Goal: Task Accomplishment & Management: Use online tool/utility

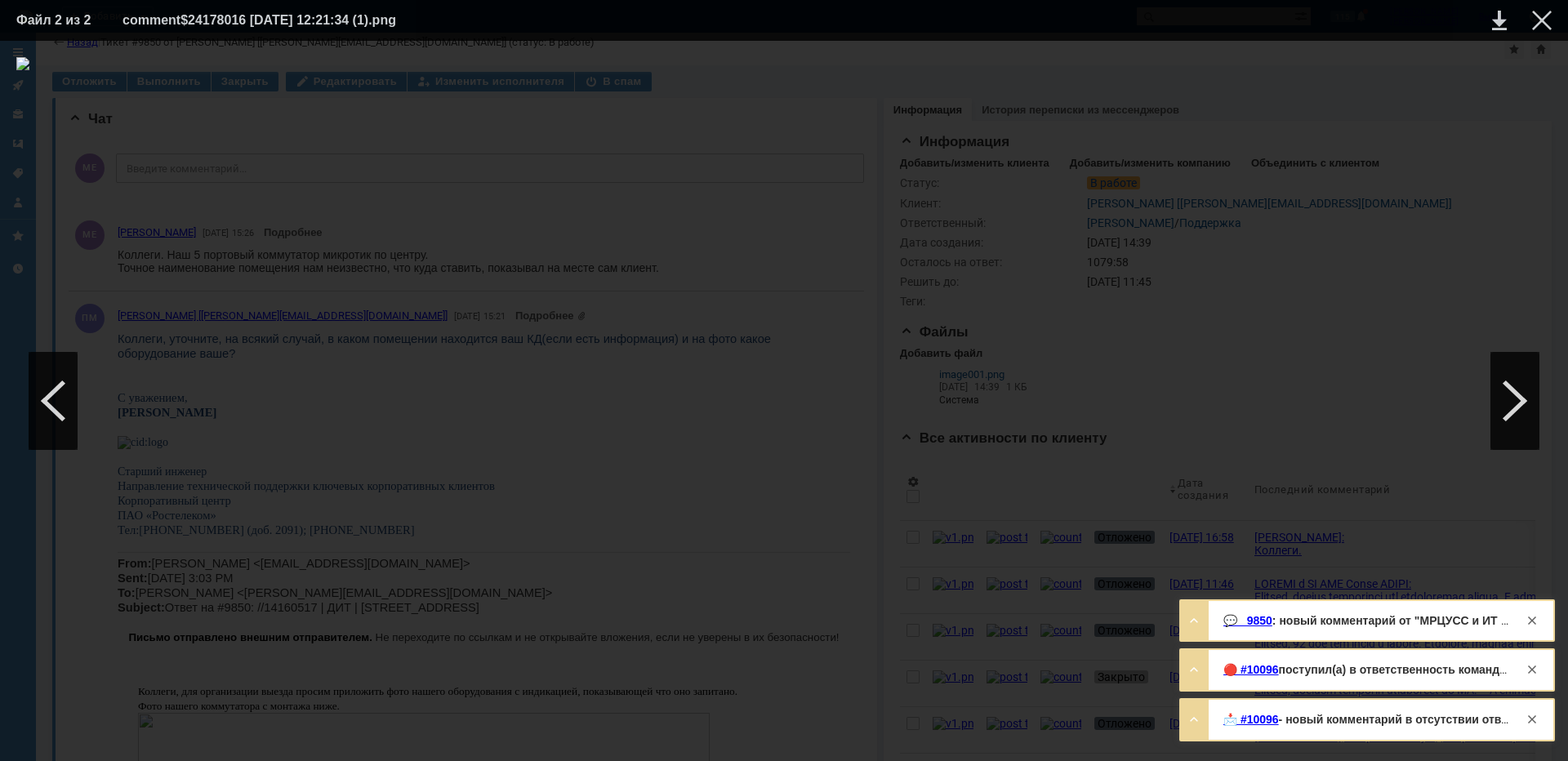
scroll to position [735, 0]
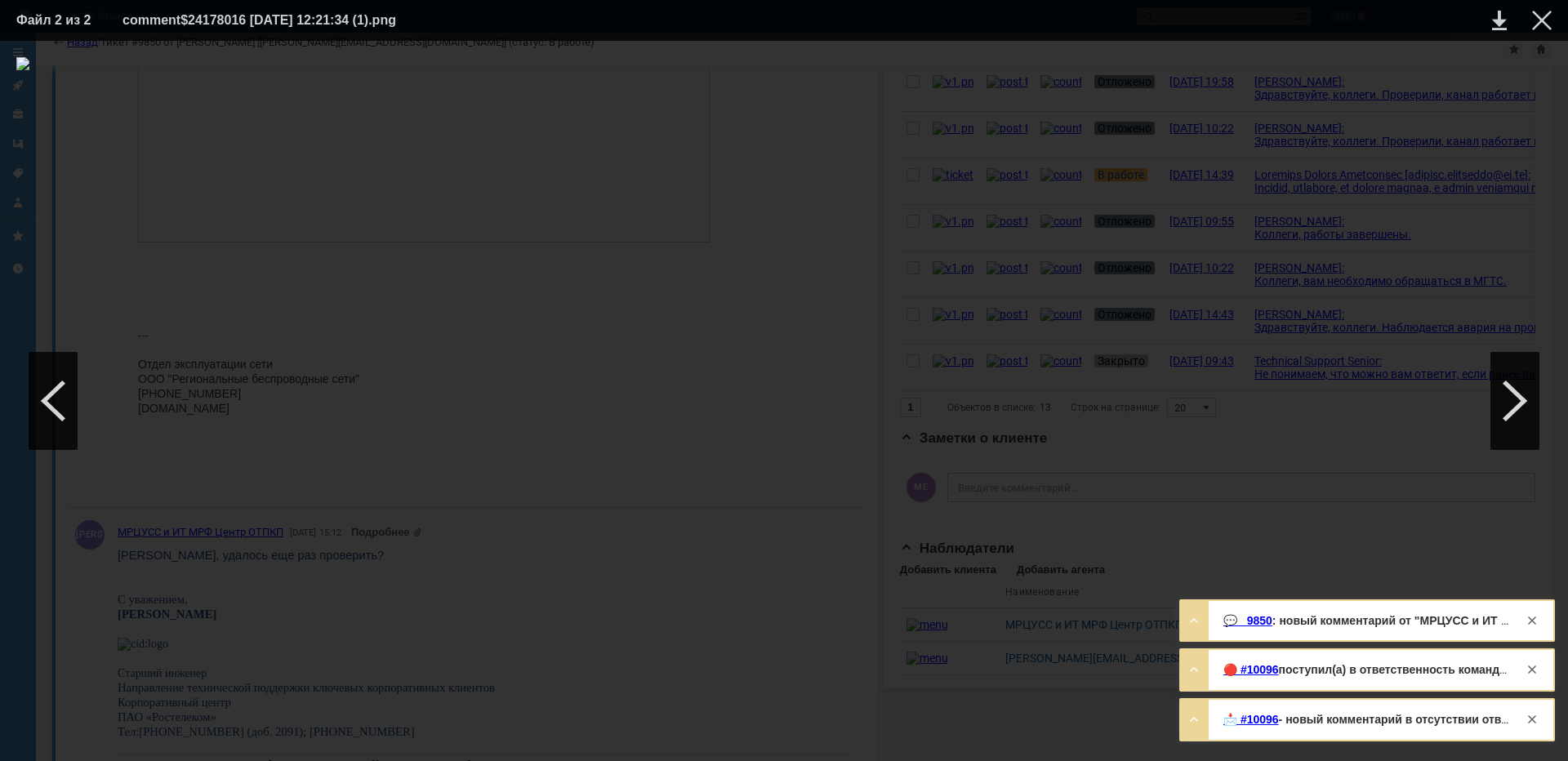
click at [1417, 455] on div at bounding box center [784, 401] width 1535 height 688
click at [1550, 21] on div at bounding box center [1542, 21] width 20 height 20
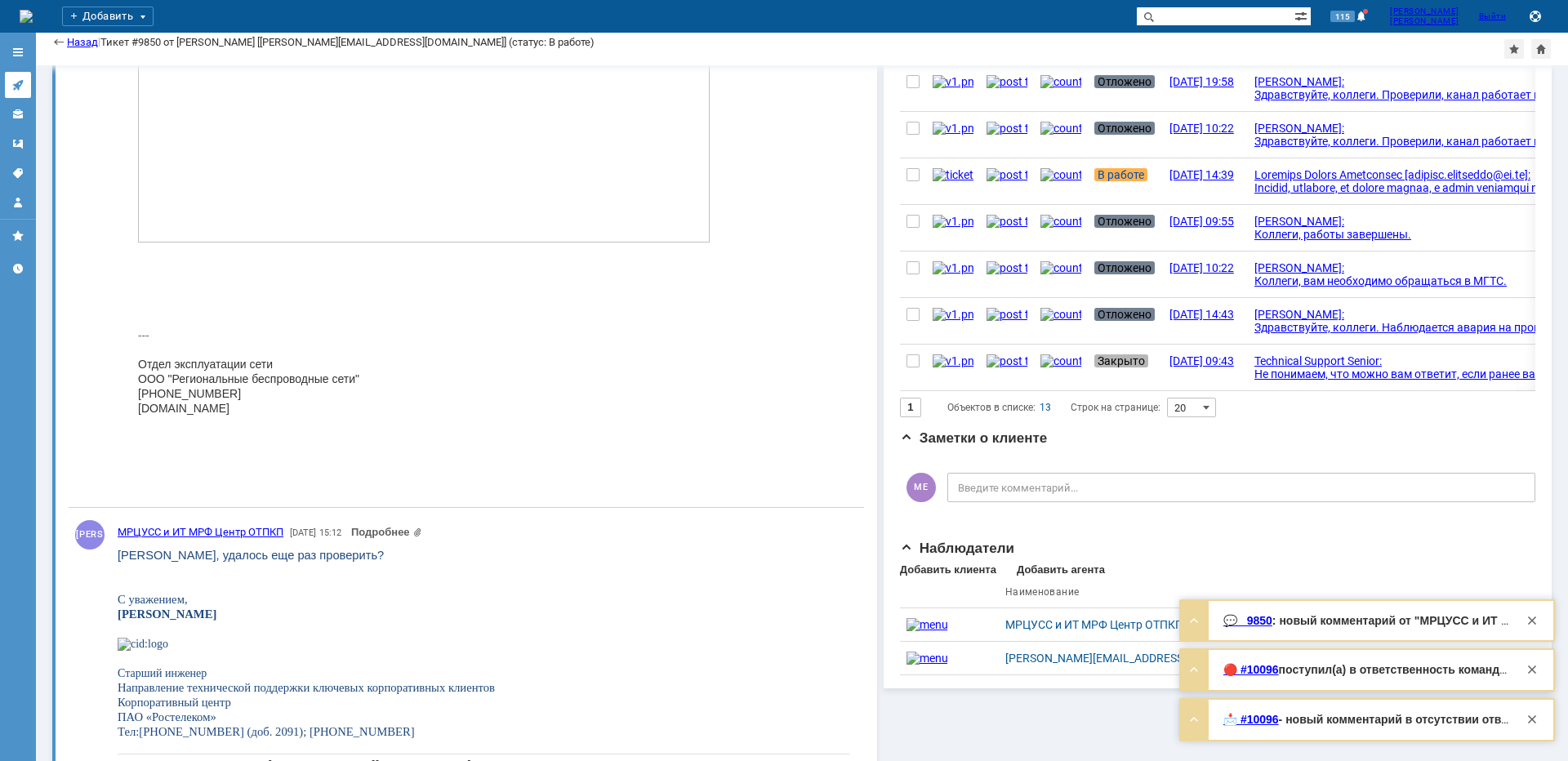
click at [22, 77] on link at bounding box center [18, 85] width 26 height 26
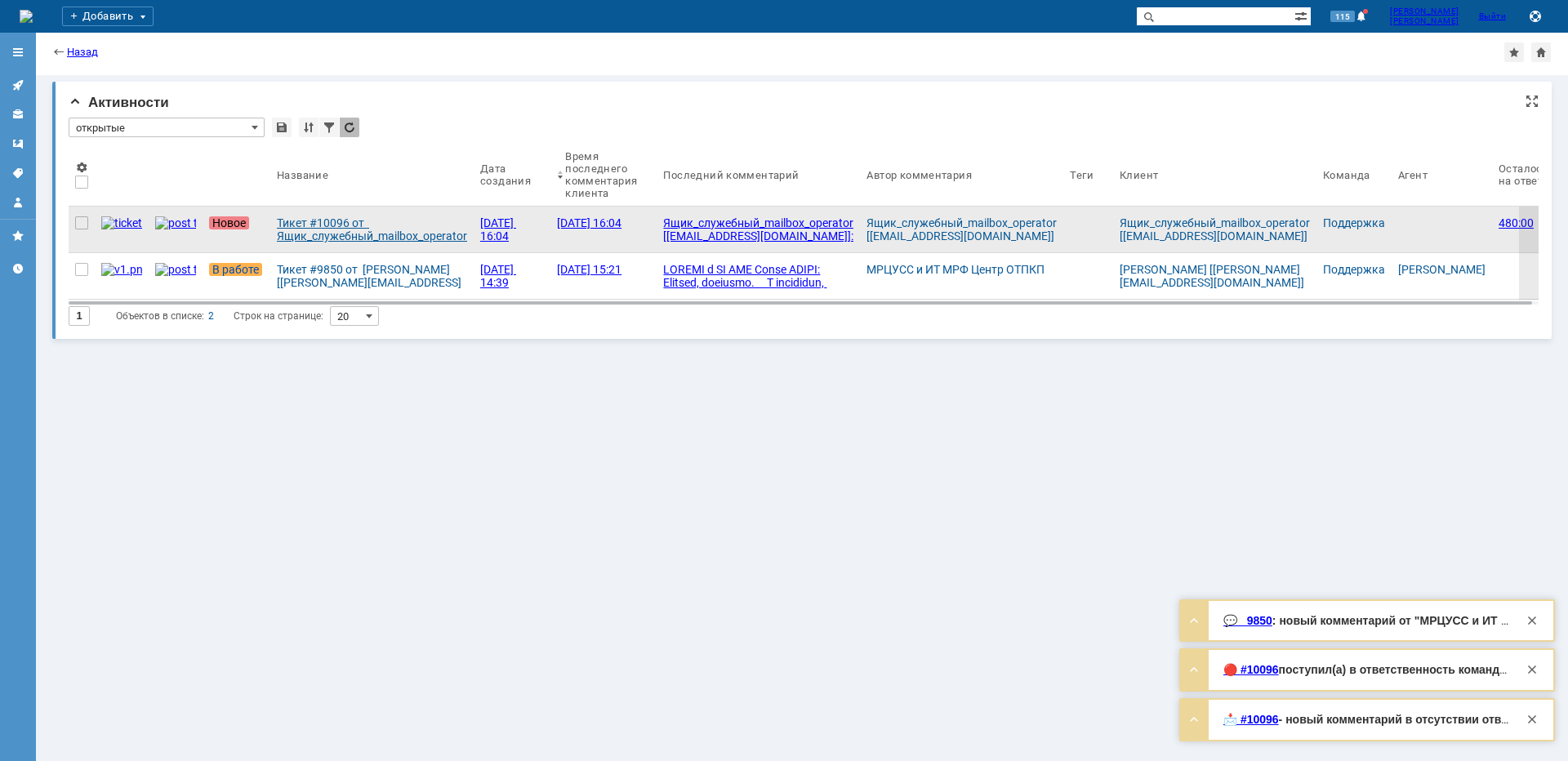
click at [301, 233] on div "Тикет #10096 от Ящик_служебный_mailbox_operator [operator@ertelecom.ru] (статус…" at bounding box center [372, 230] width 190 height 26
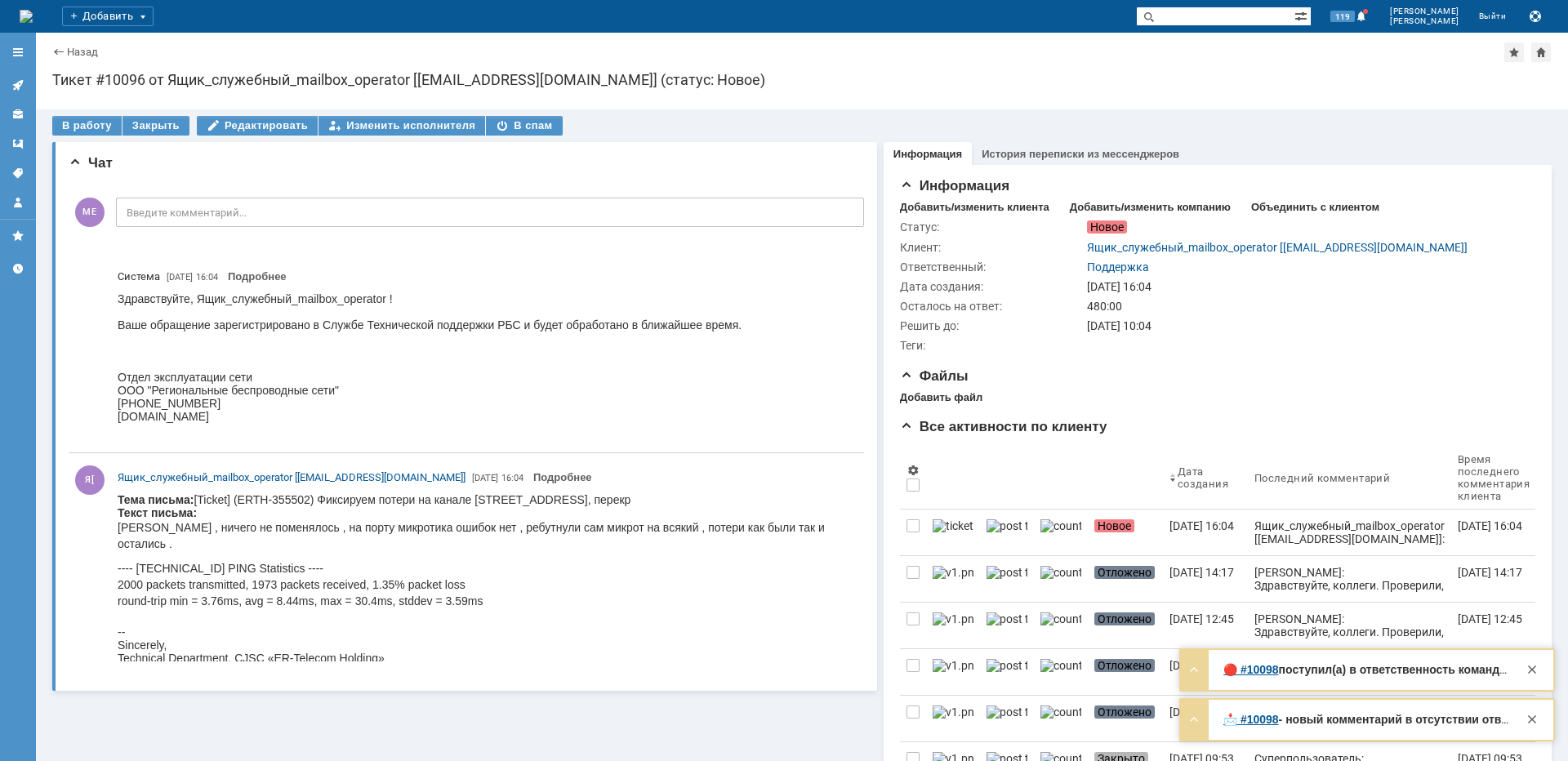
click at [12, 84] on link at bounding box center [18, 85] width 26 height 26
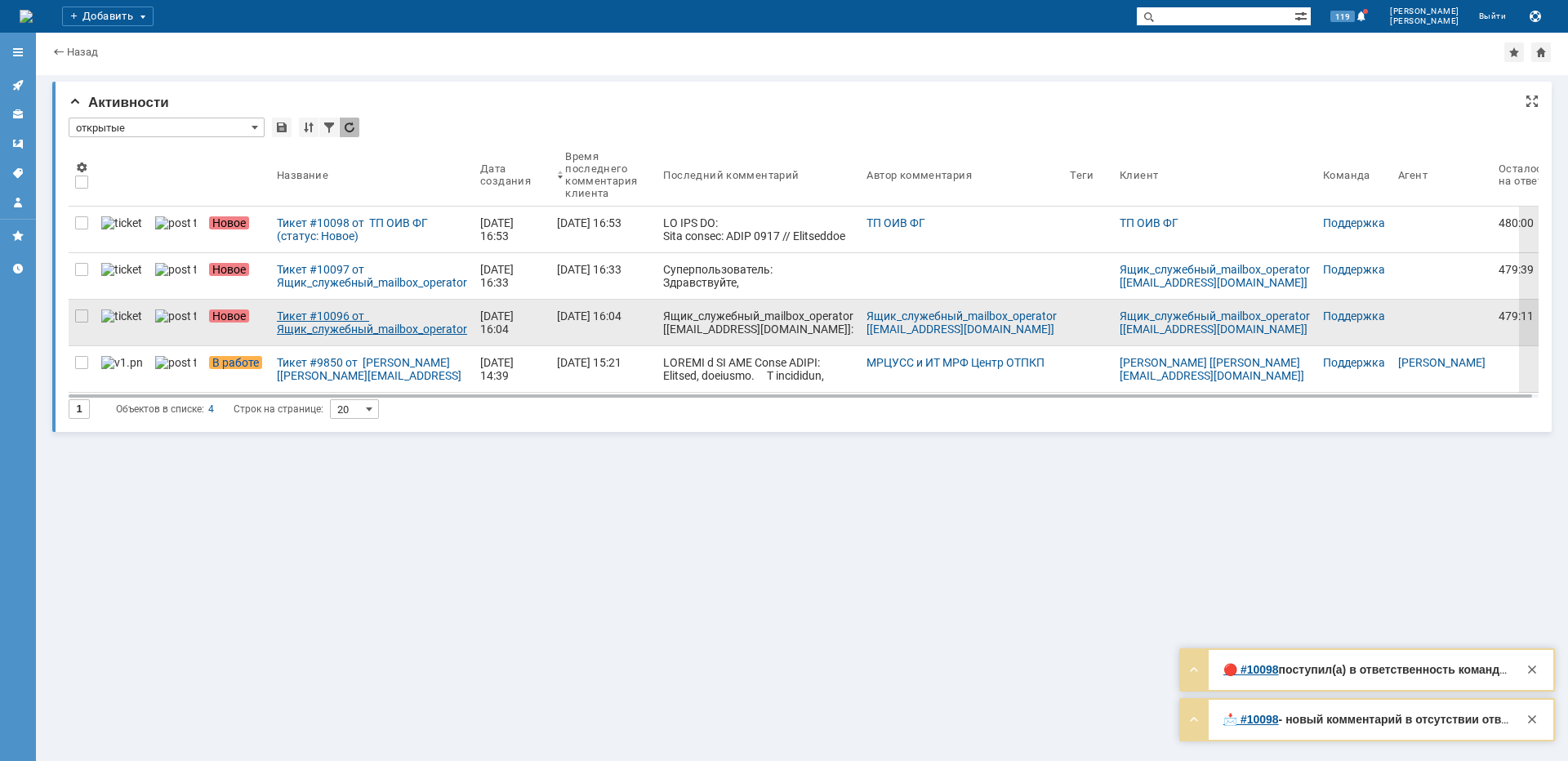
click at [277, 320] on div "Тикет #10096 от Ящик_служебный_mailbox_operator [operator@ertelecom.ru] (статус…" at bounding box center [372, 323] width 190 height 26
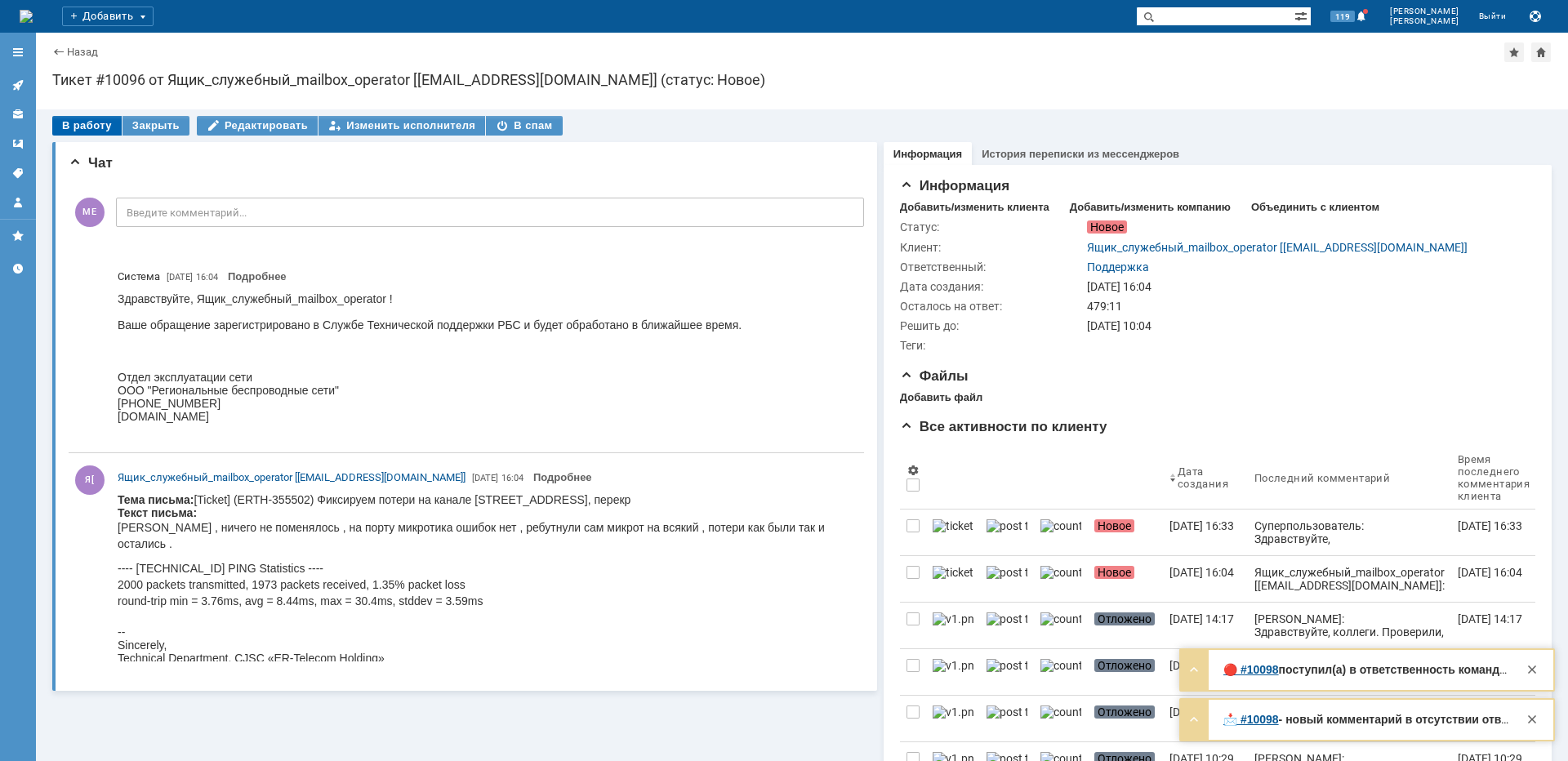
click at [97, 122] on div "В работу" at bounding box center [87, 126] width 69 height 20
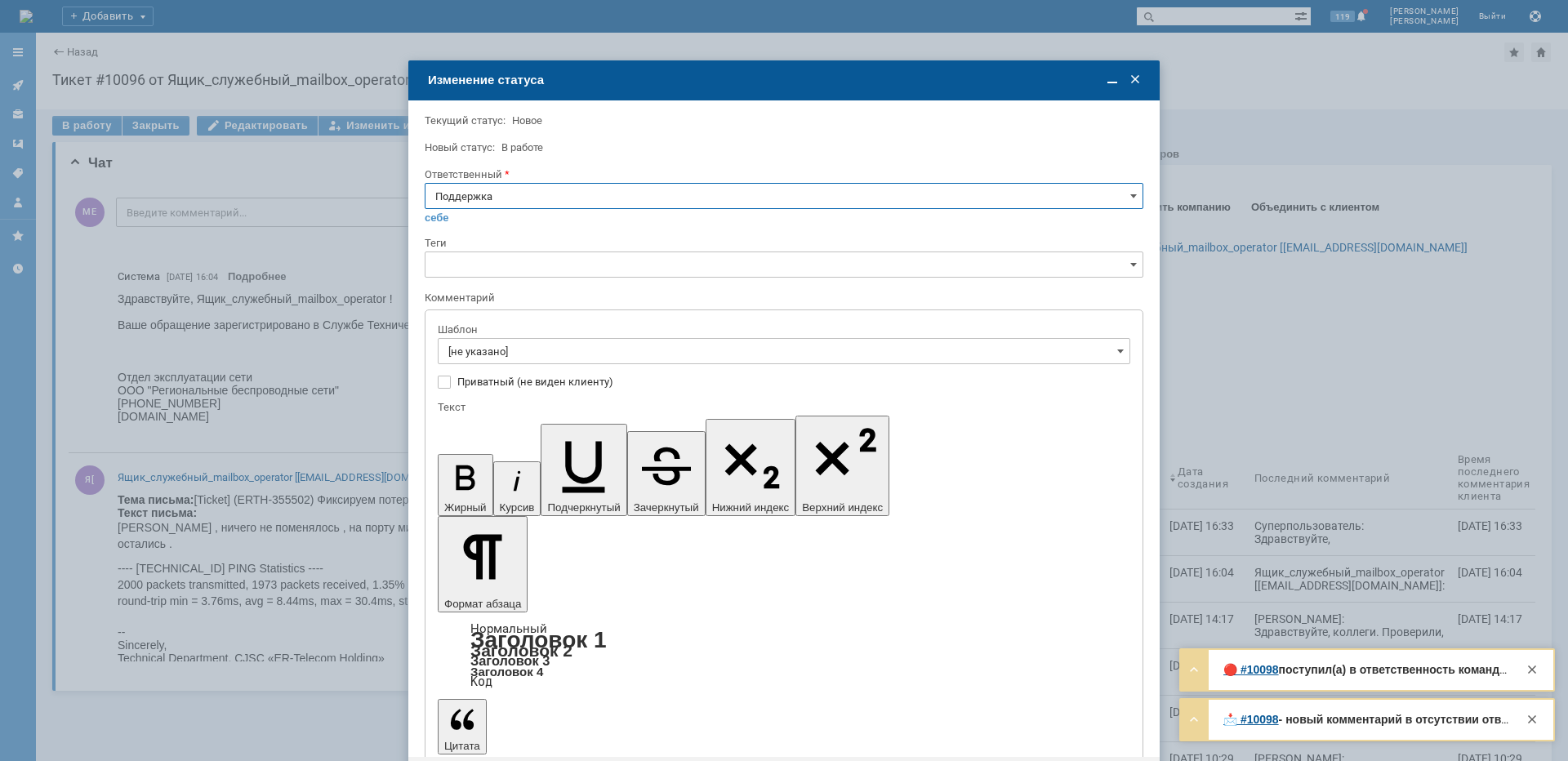
click at [505, 189] on input "Поддержка" at bounding box center [784, 196] width 719 height 26
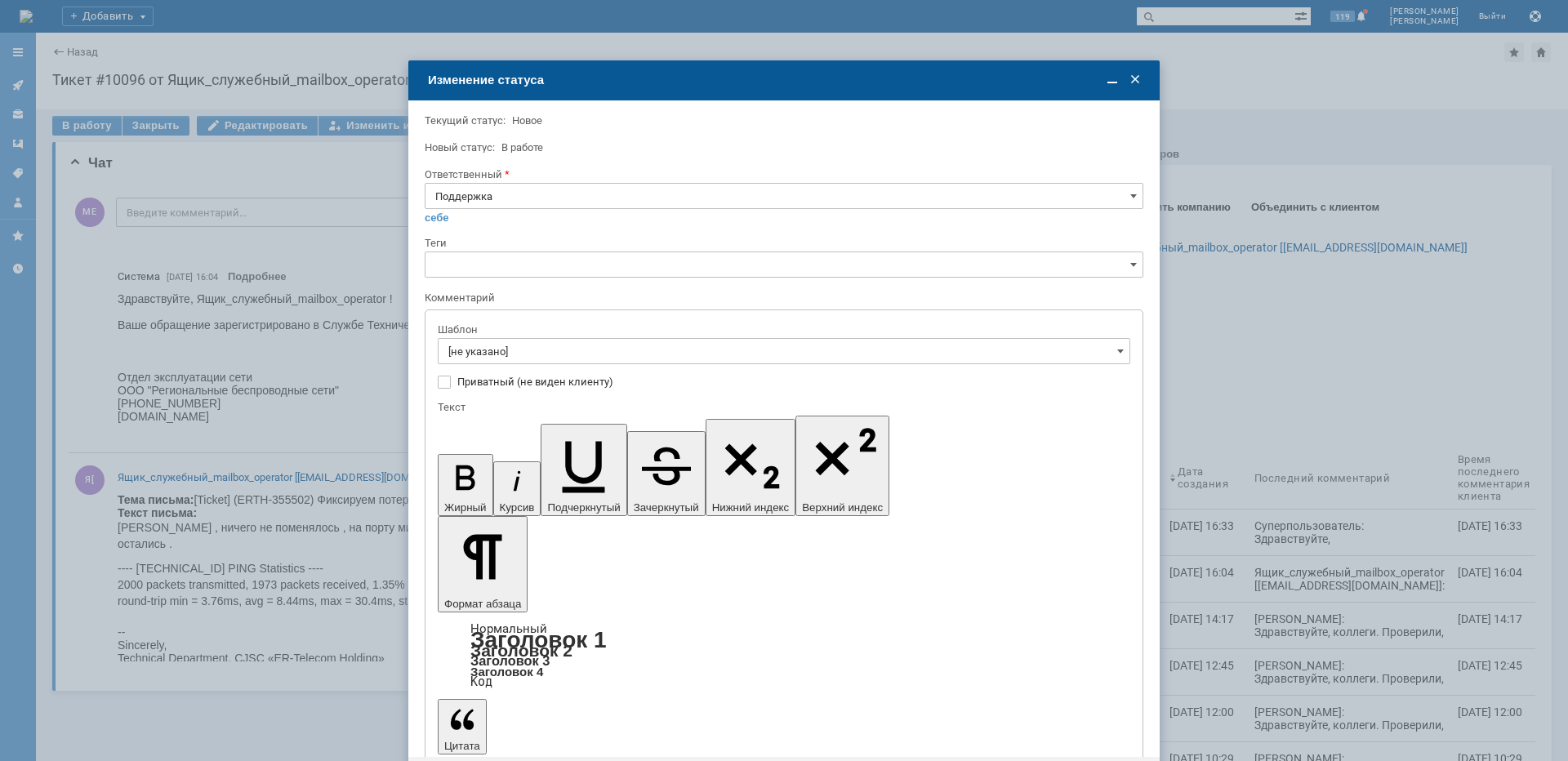
click at [496, 354] on span "[PERSON_NAME]" at bounding box center [784, 360] width 698 height 13
type input "[PERSON_NAME]"
click at [495, 352] on input "[не указано]" at bounding box center [784, 351] width 693 height 26
type input "[PERSON_NAME]"
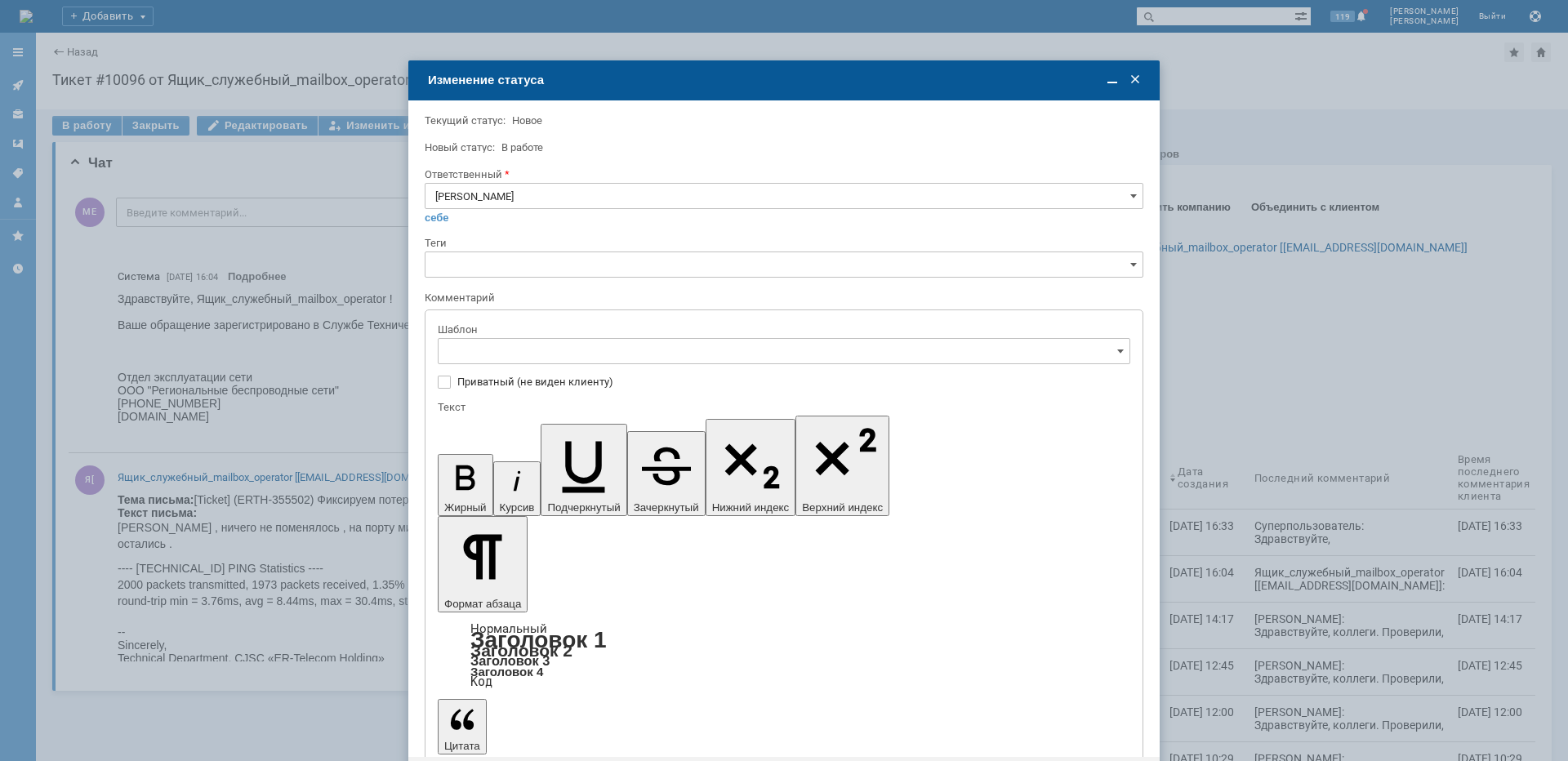
click at [585, 465] on span "[операторы] штатно потерь нет" at bounding box center [784, 459] width 671 height 13
type input "[операторы] штатно потерь нет"
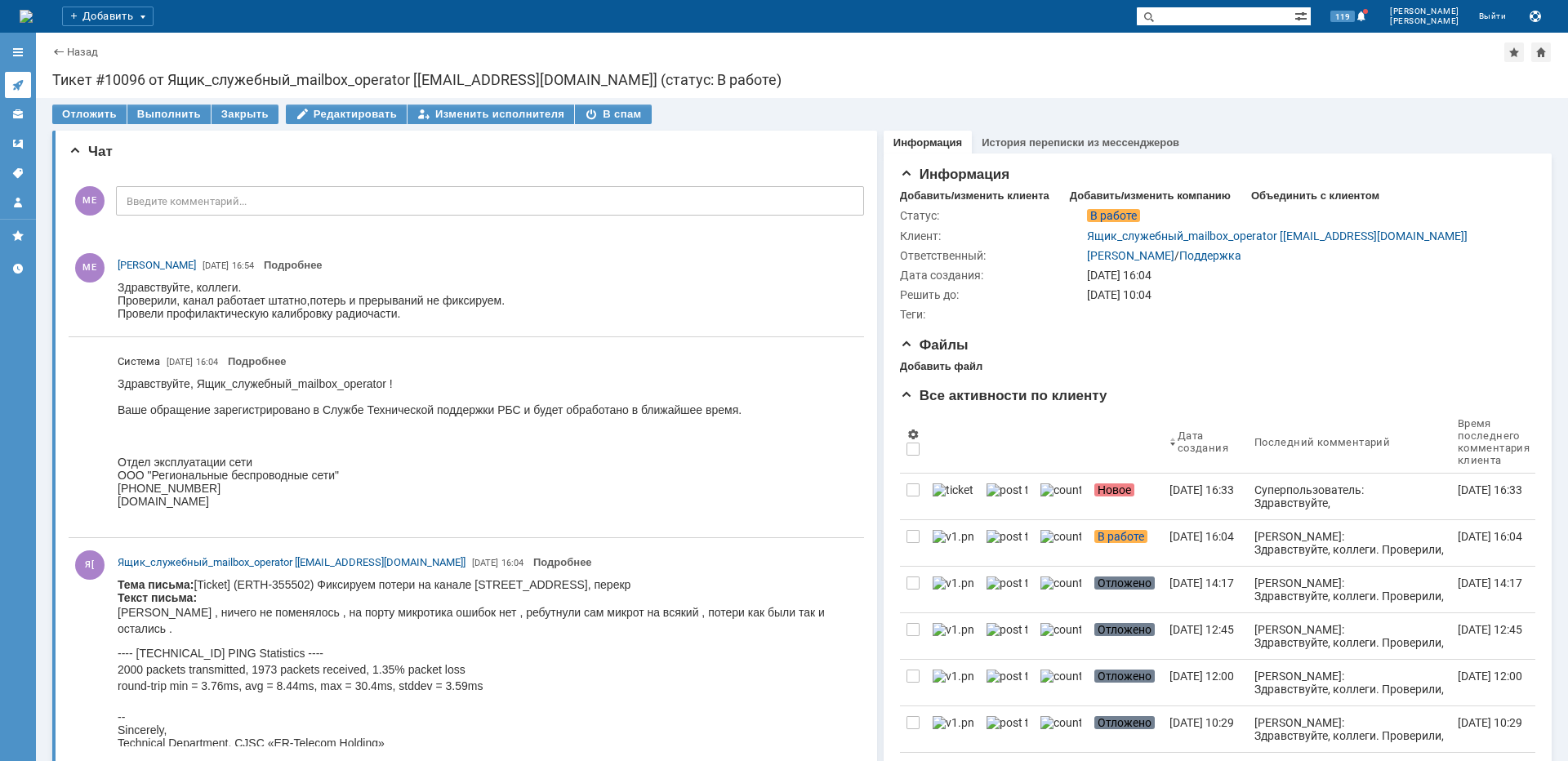
scroll to position [0, 0]
click at [16, 77] on link at bounding box center [18, 85] width 26 height 26
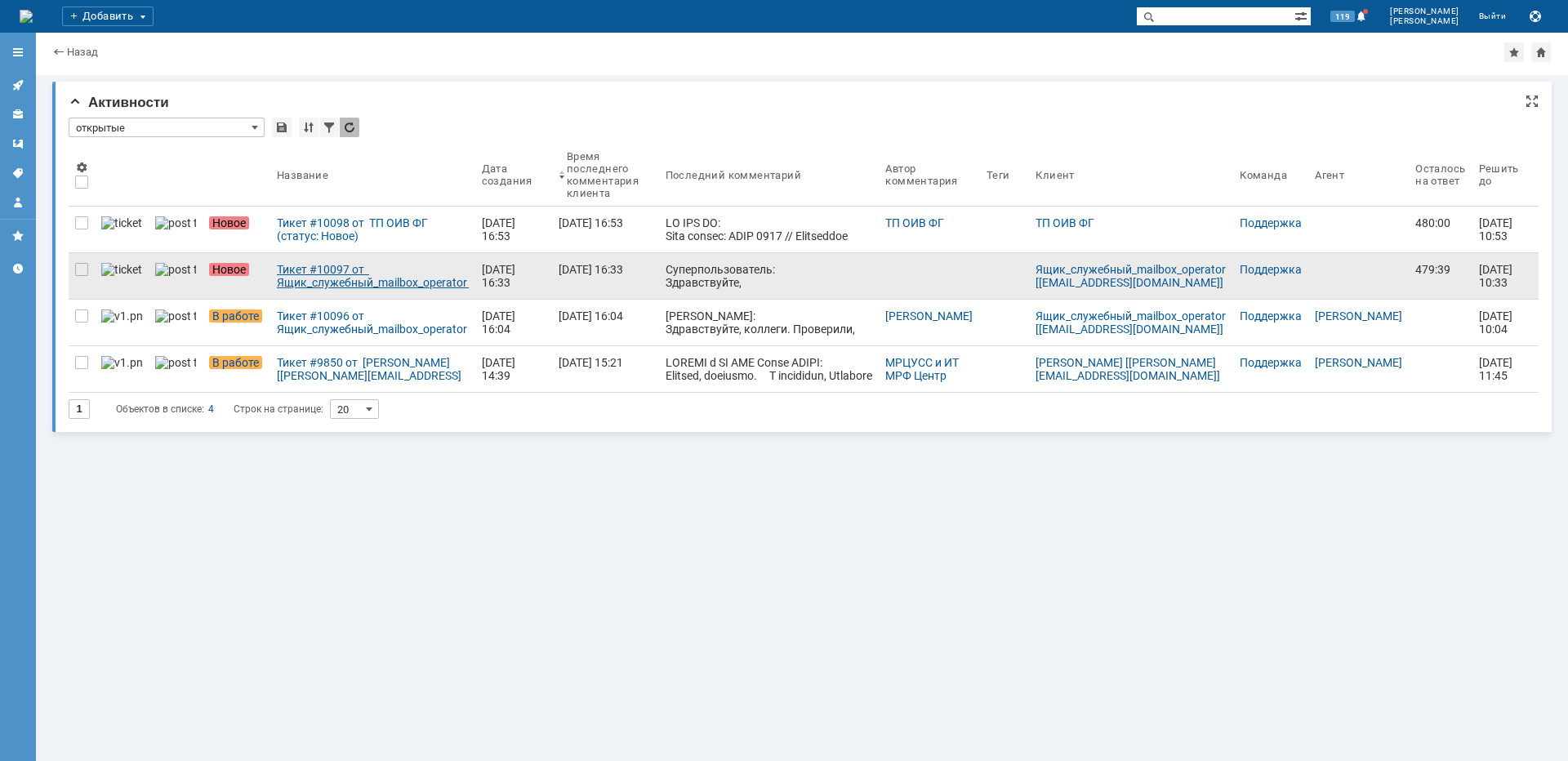
click at [320, 280] on div "Тикет #10097 от Ящик_служебный_mailbox_operator [operator@ertelecom.ru] (статус…" at bounding box center [373, 276] width 192 height 26
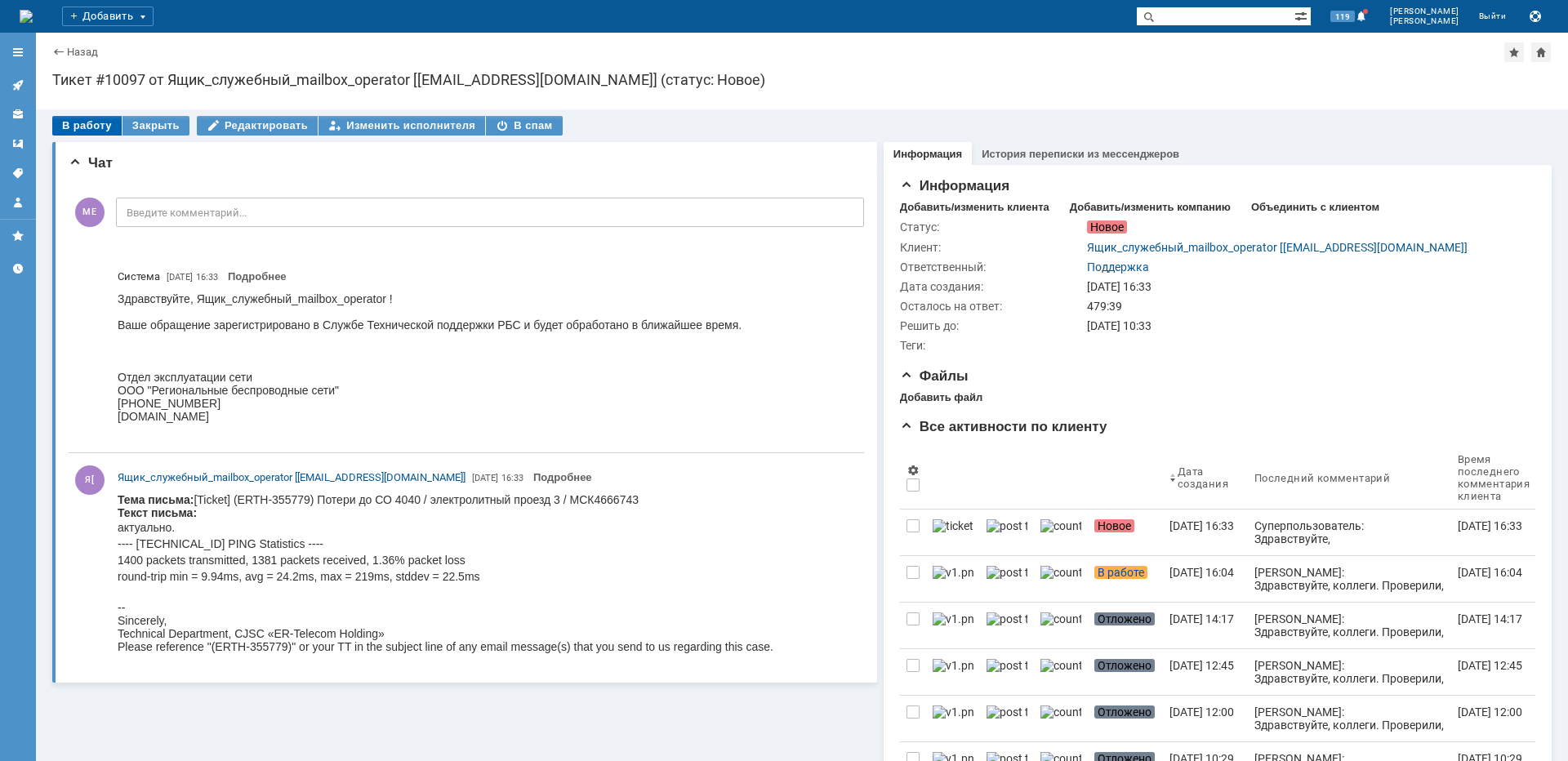
click at [95, 127] on div "В работу" at bounding box center [87, 126] width 69 height 20
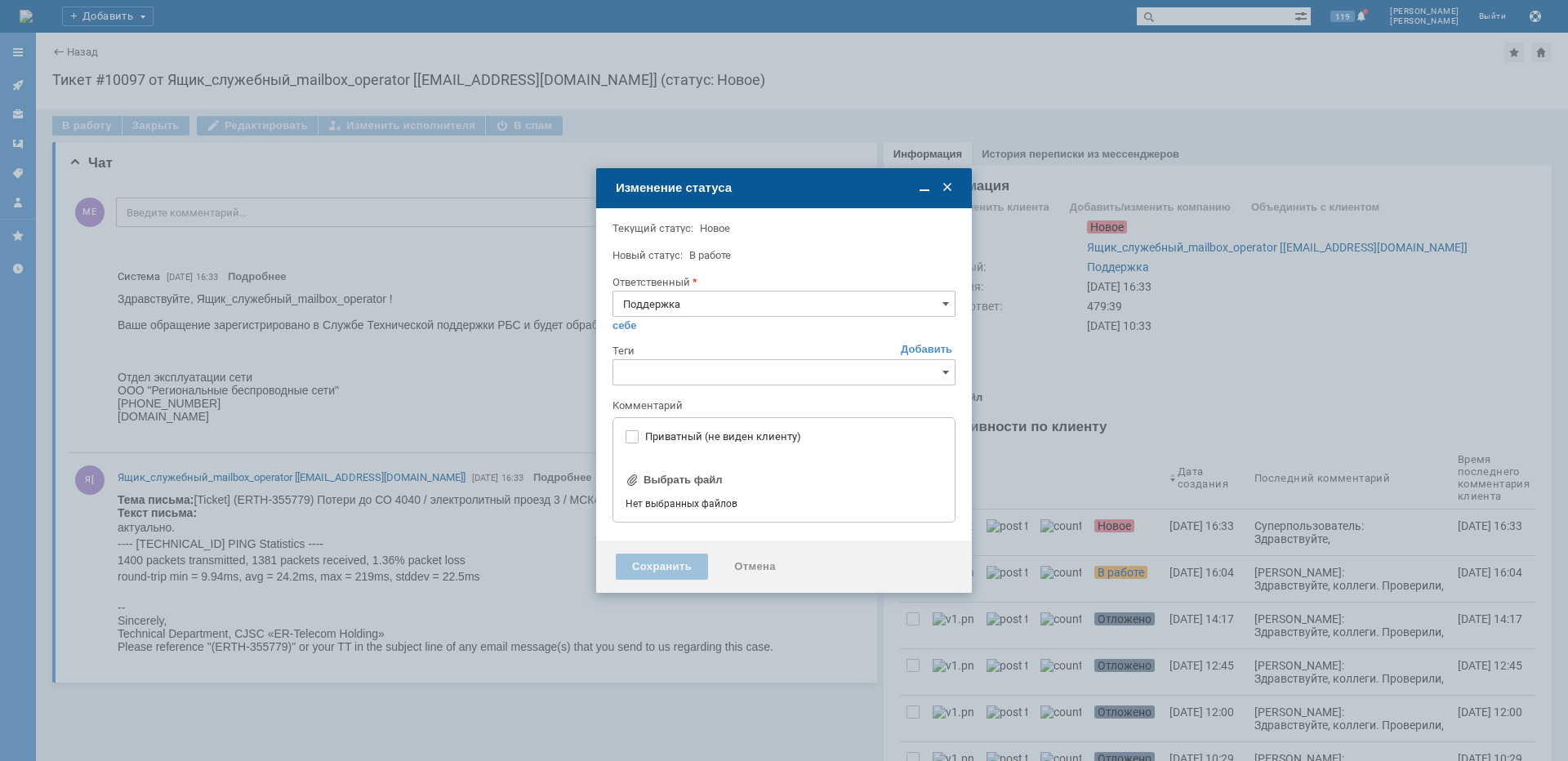
type input "[не указано]"
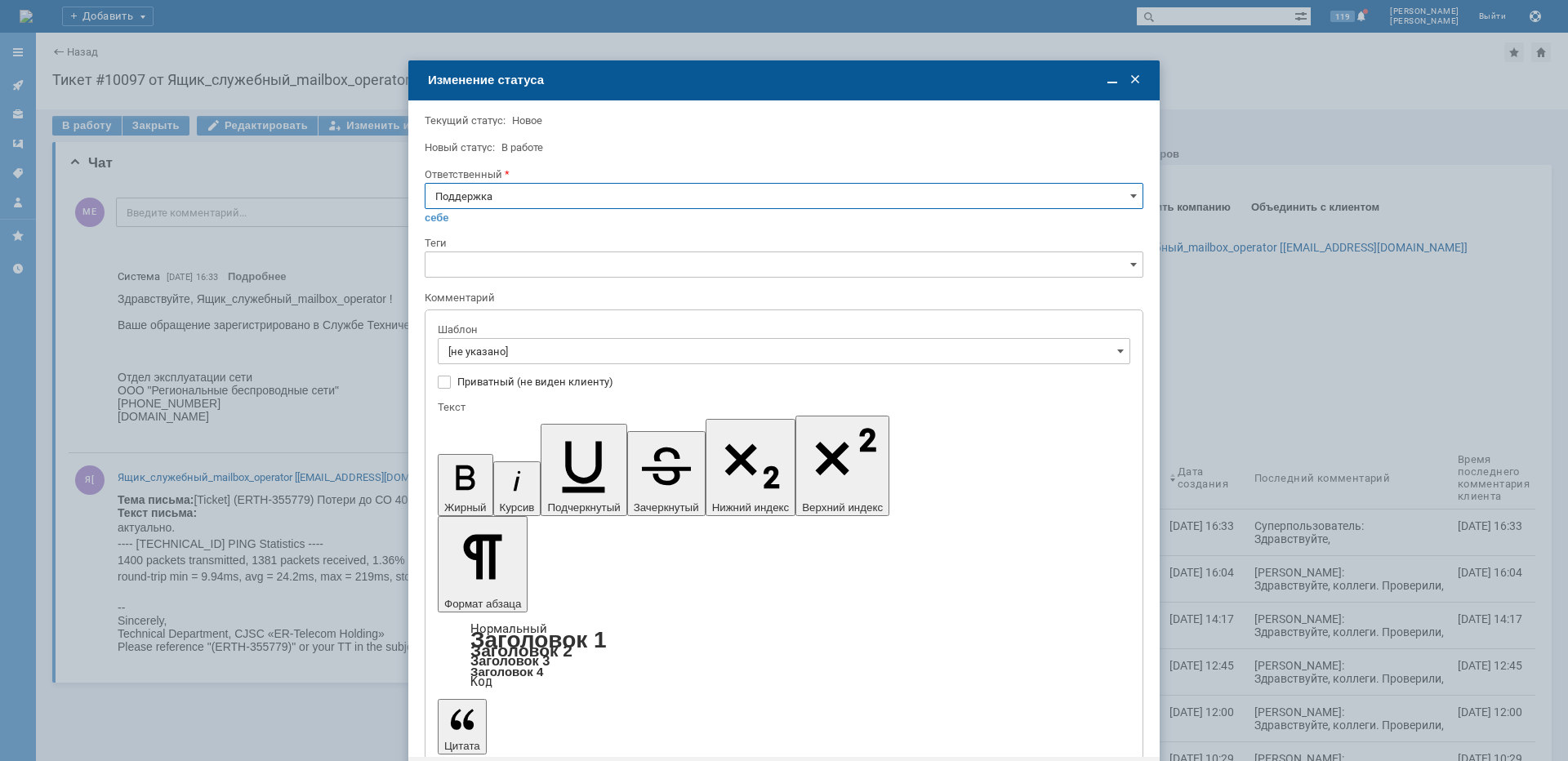
click at [465, 198] on input "Поддержка" at bounding box center [784, 196] width 719 height 26
click at [479, 355] on span "[PERSON_NAME]" at bounding box center [784, 360] width 698 height 13
type input "[PERSON_NAME]"
click at [480, 352] on input "[не указано]" at bounding box center [784, 351] width 693 height 26
type input "[PERSON_NAME]"
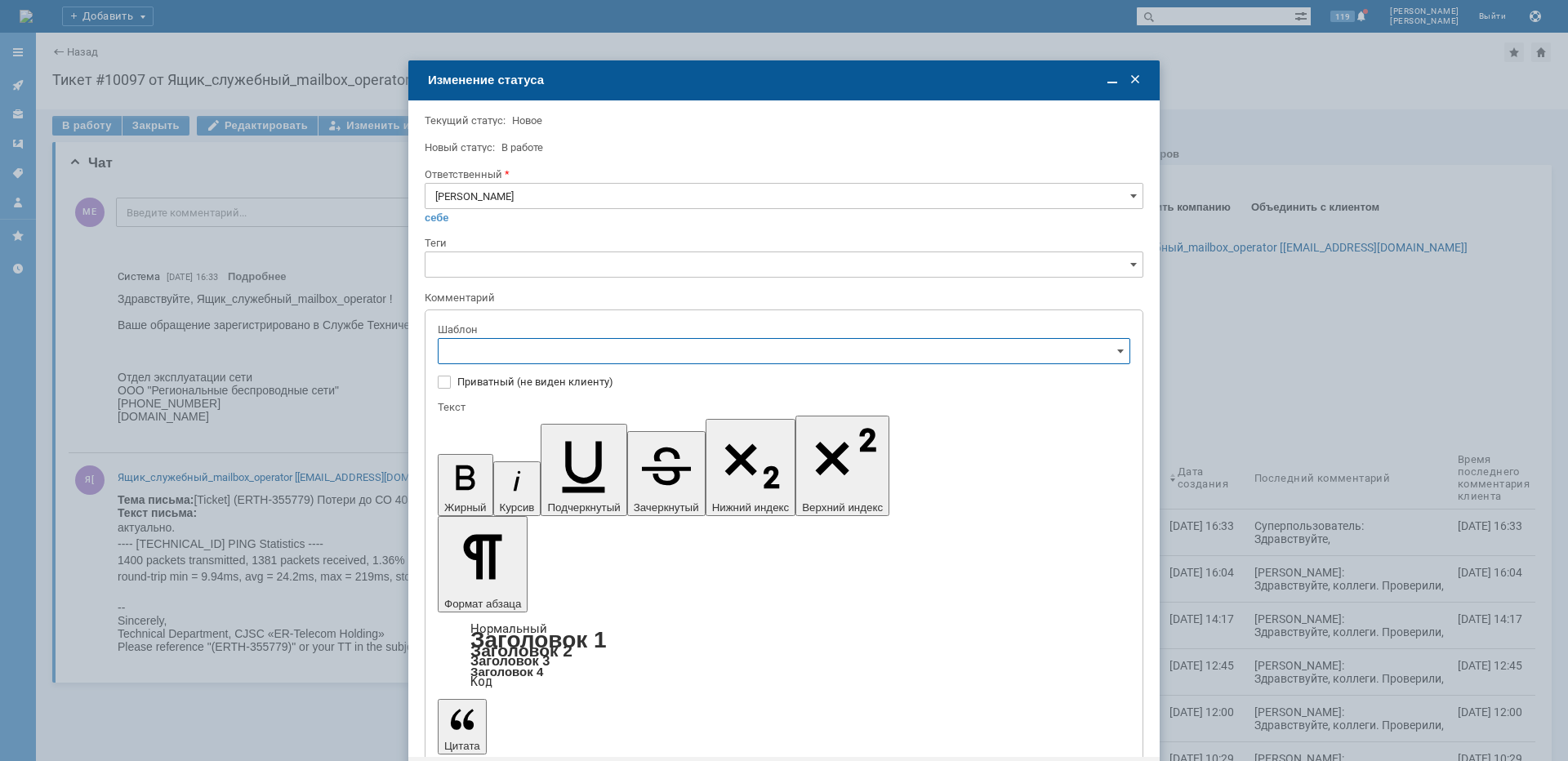
scroll to position [163, 0]
click at [595, 537] on span "[операторы] штатно потерь нет" at bounding box center [784, 540] width 671 height 13
type input "[операторы] штатно потерь нет"
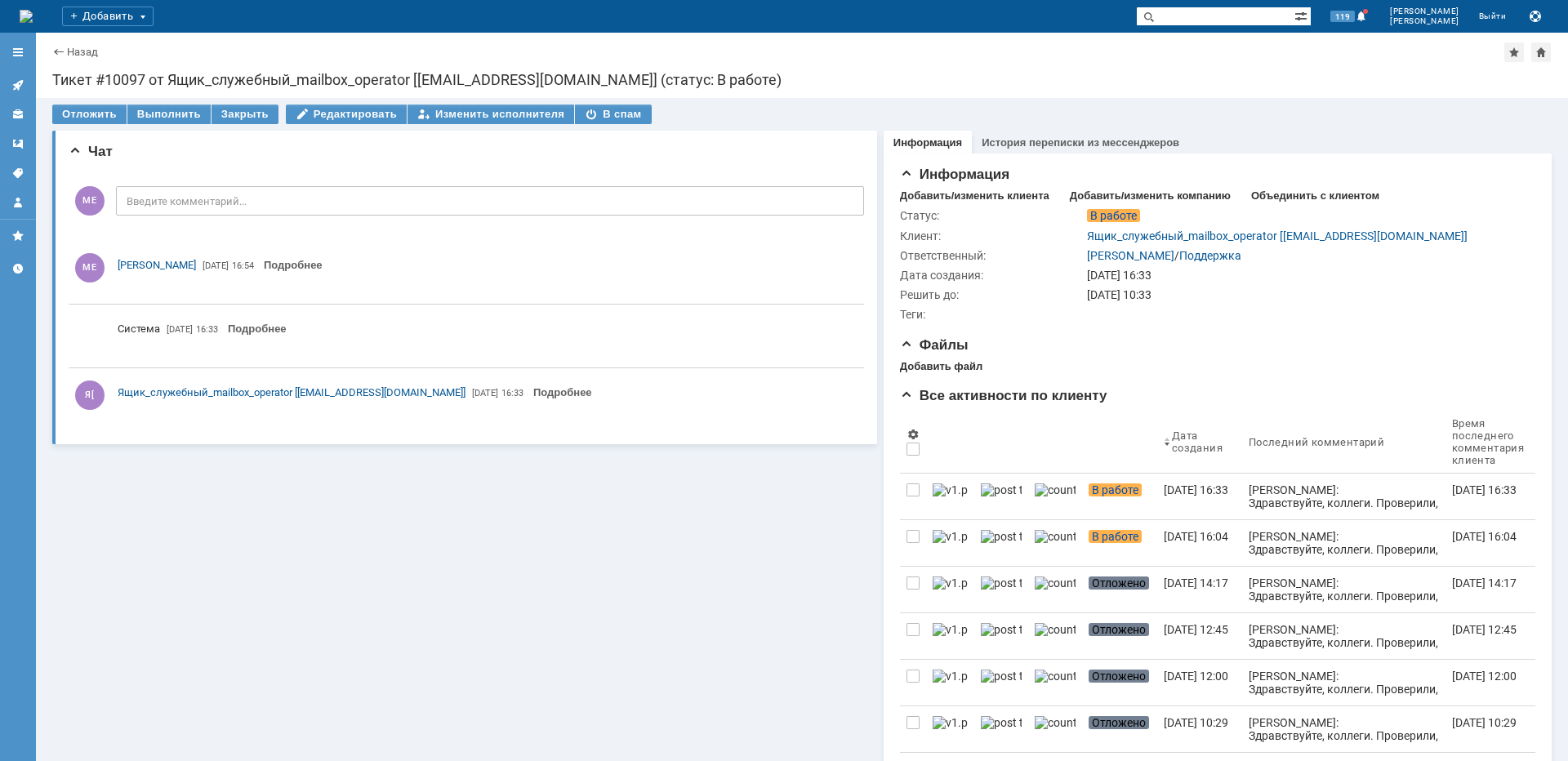
scroll to position [0, 0]
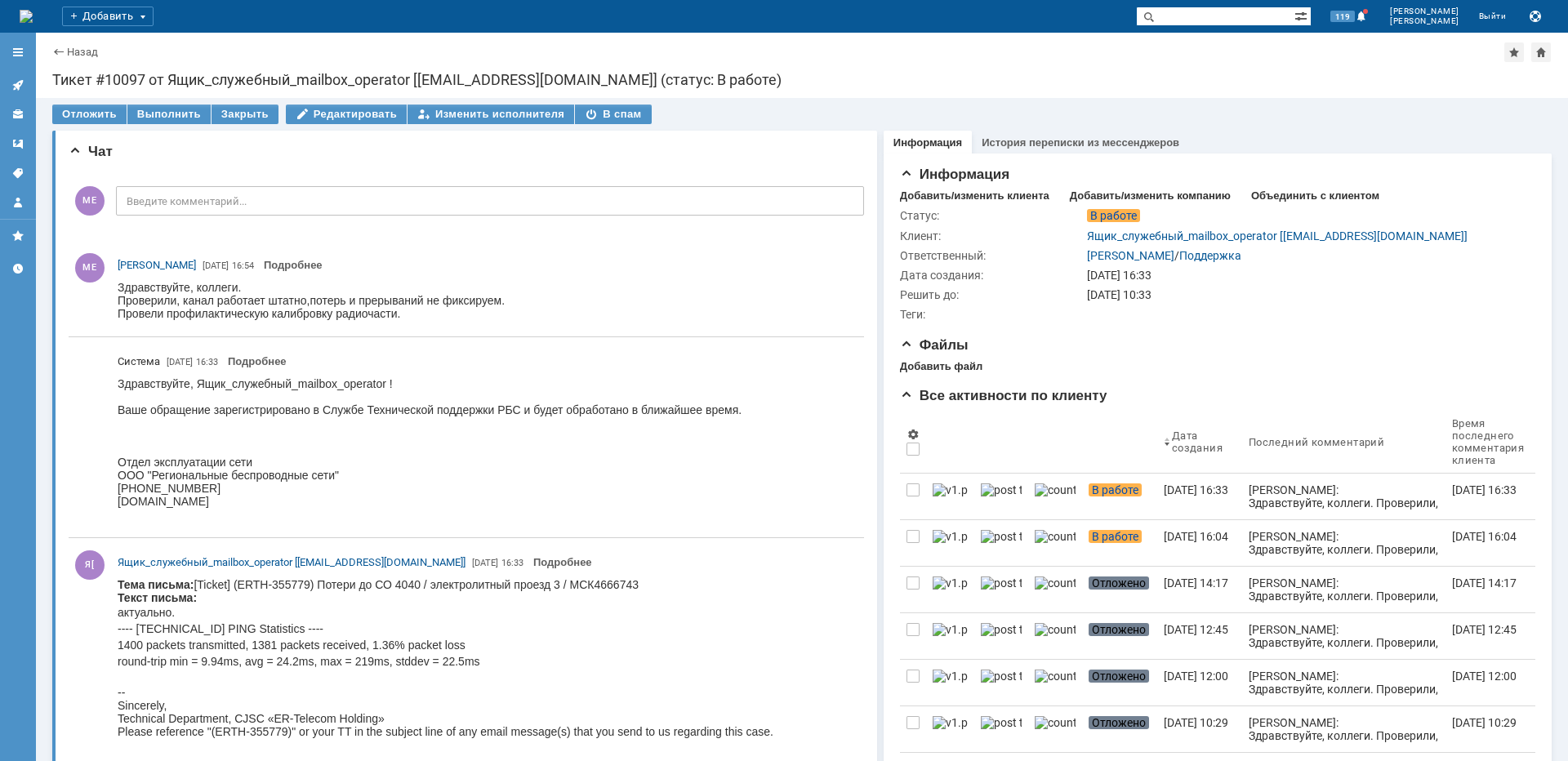
click at [17, 86] on icon at bounding box center [17, 85] width 11 height 11
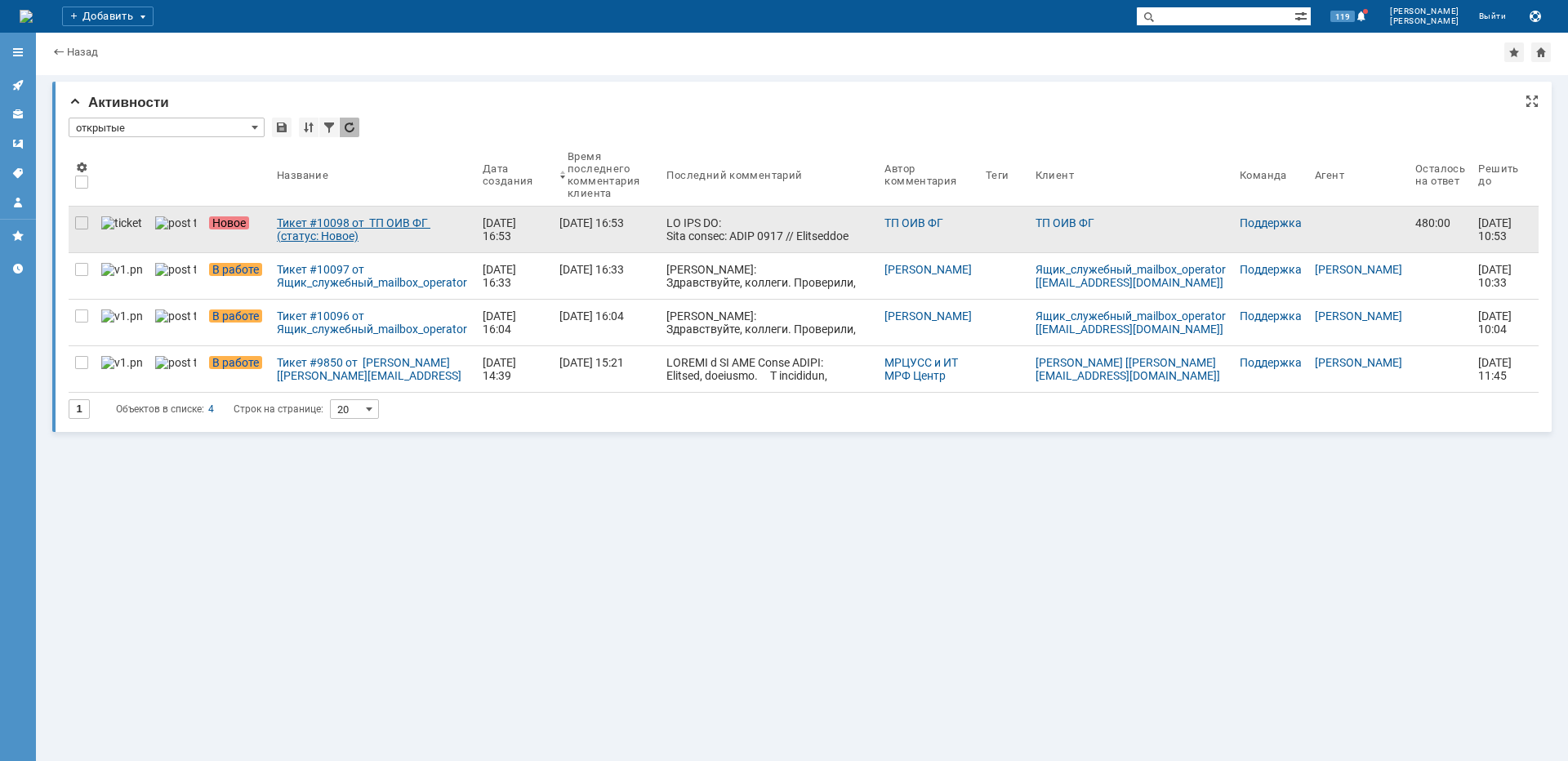
click at [343, 217] on div "Тикет #10098 от ТП ОИВ ФГ (статус: Новое)" at bounding box center [373, 230] width 193 height 26
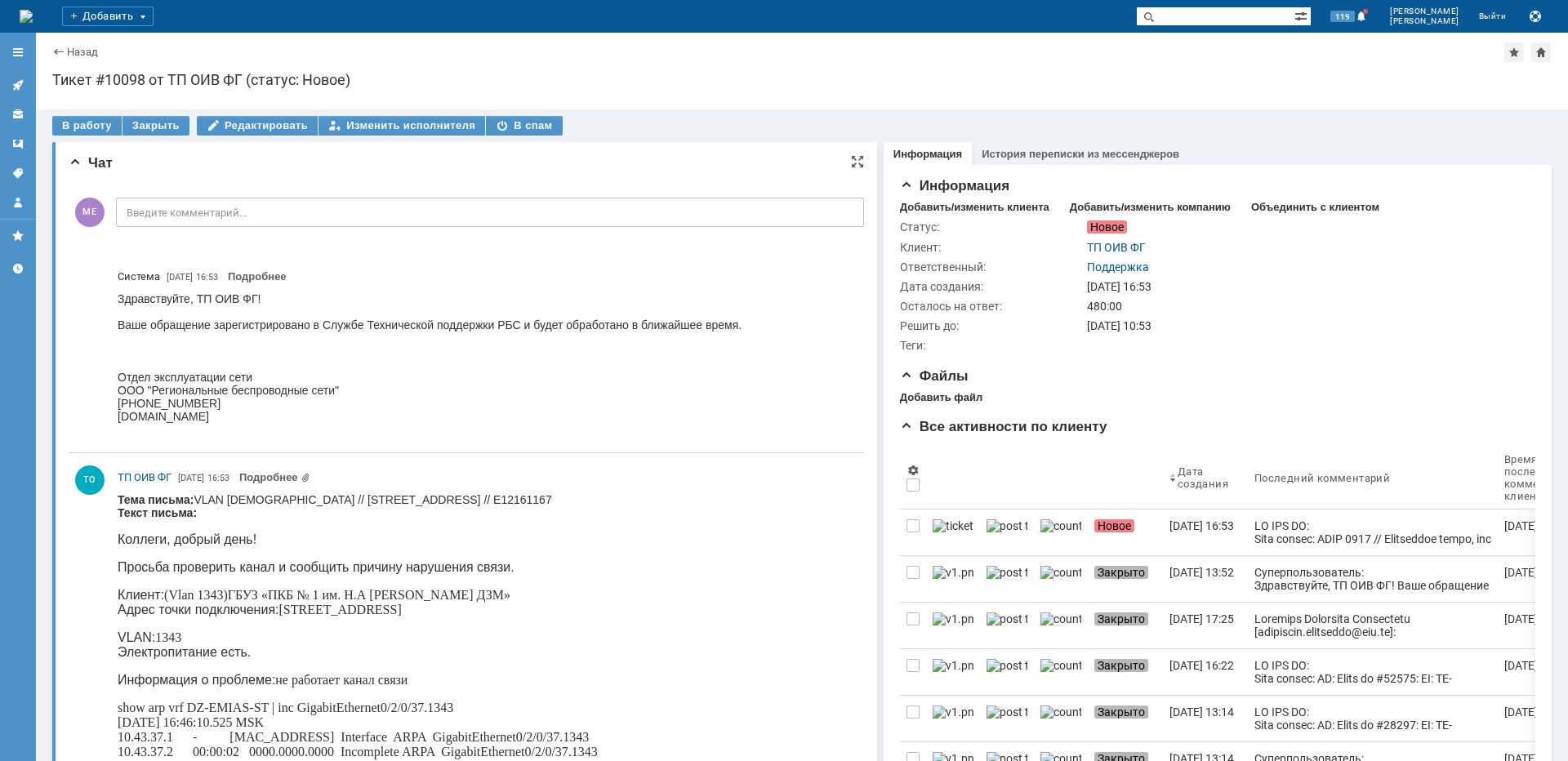
click at [317, 610] on p "Клиент: (Vlan 1343)ГБУЗ «ПКБ № 1 им. Н.А Алексеева ДЗМ» Адрес точки подключения…" at bounding box center [357, 603] width 480 height 30
copy p "Загородное"
click at [105, 129] on div "В работу" at bounding box center [87, 126] width 69 height 20
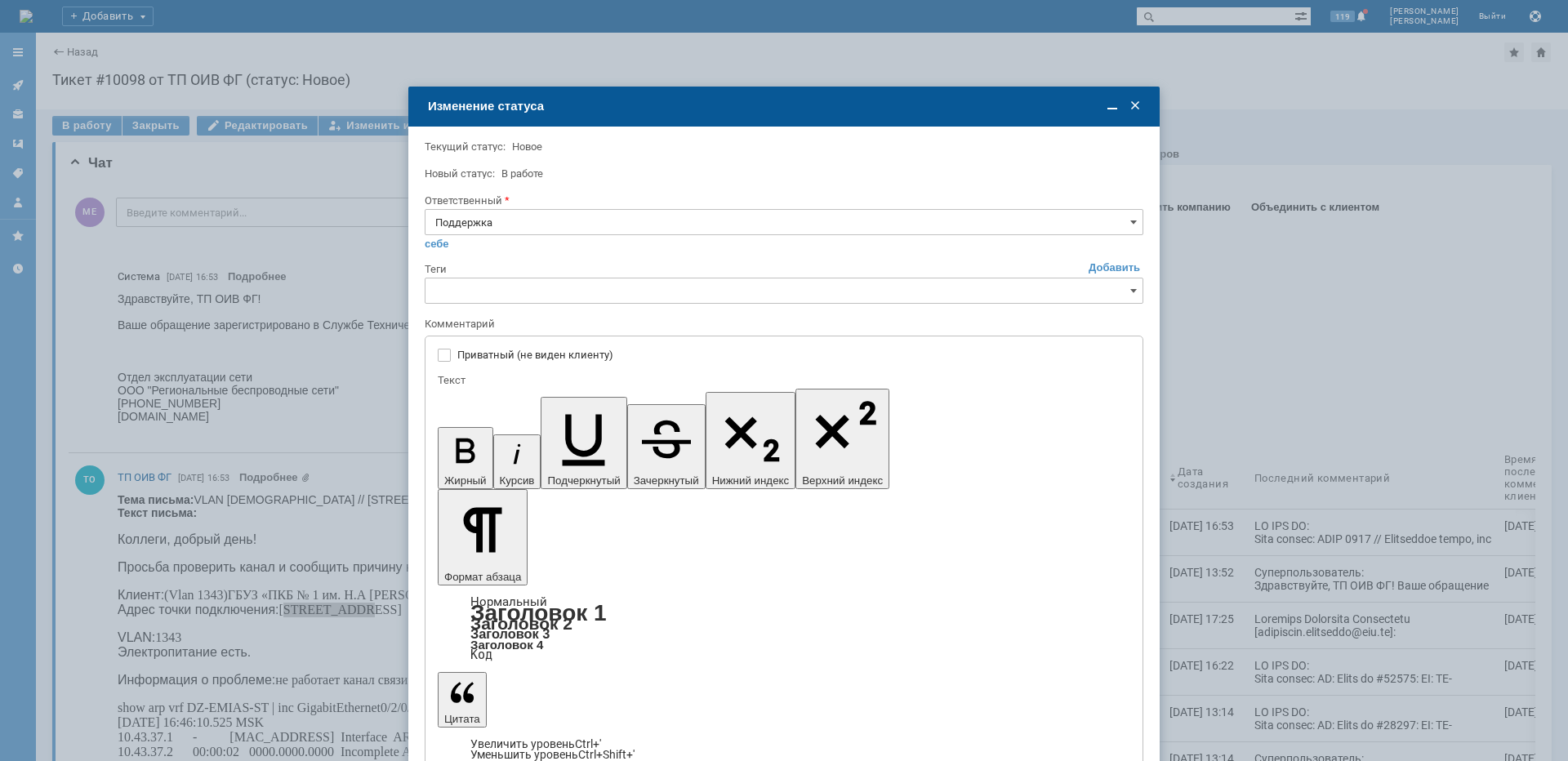
type input "[не указано]"
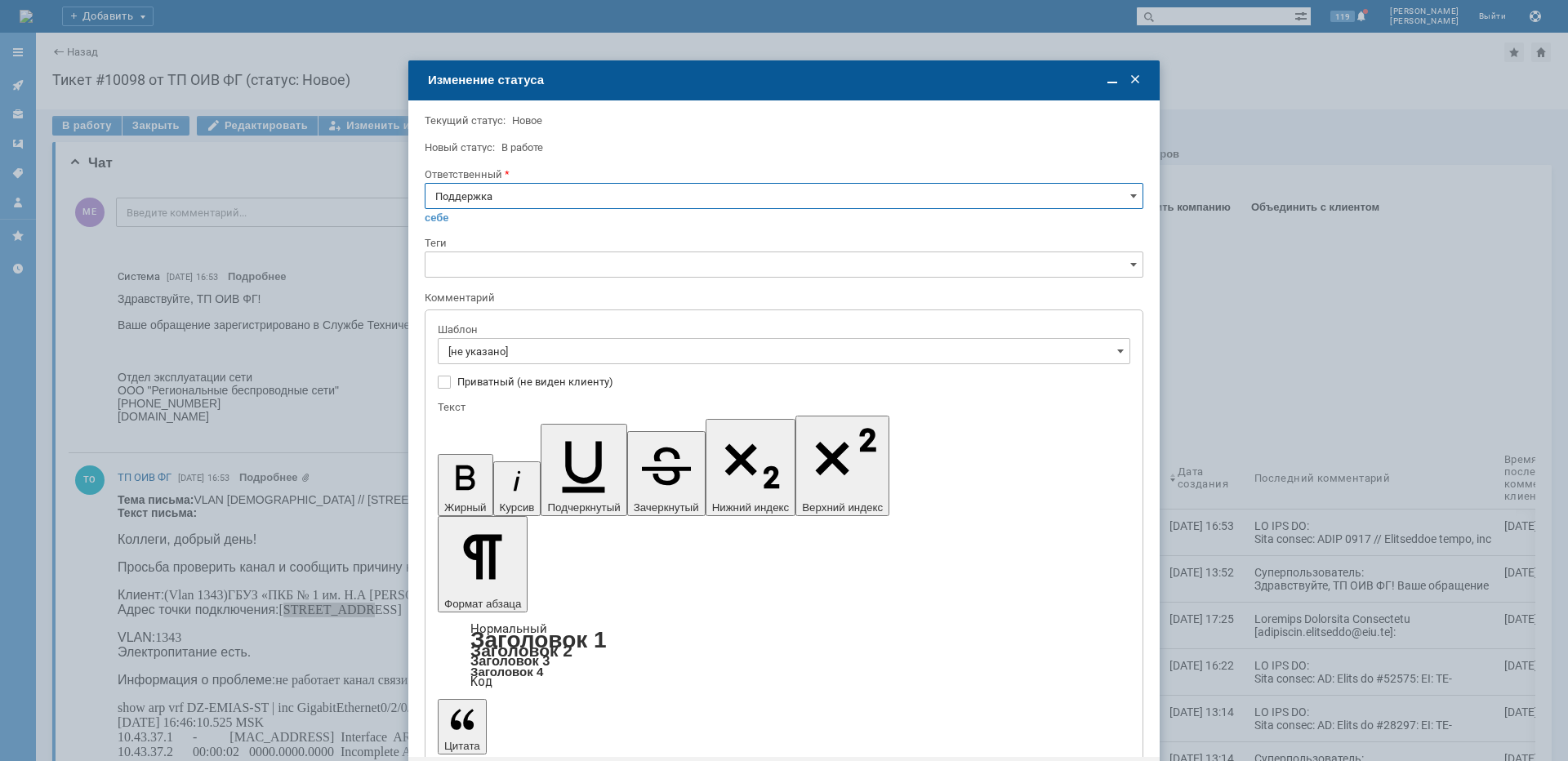
click at [547, 198] on input "Поддержка" at bounding box center [784, 196] width 719 height 26
click at [511, 363] on span "[PERSON_NAME]" at bounding box center [784, 360] width 698 height 13
type input "[PERSON_NAME]"
click at [518, 352] on input "[не указано]" at bounding box center [784, 351] width 693 height 26
type input "[PERSON_NAME]"
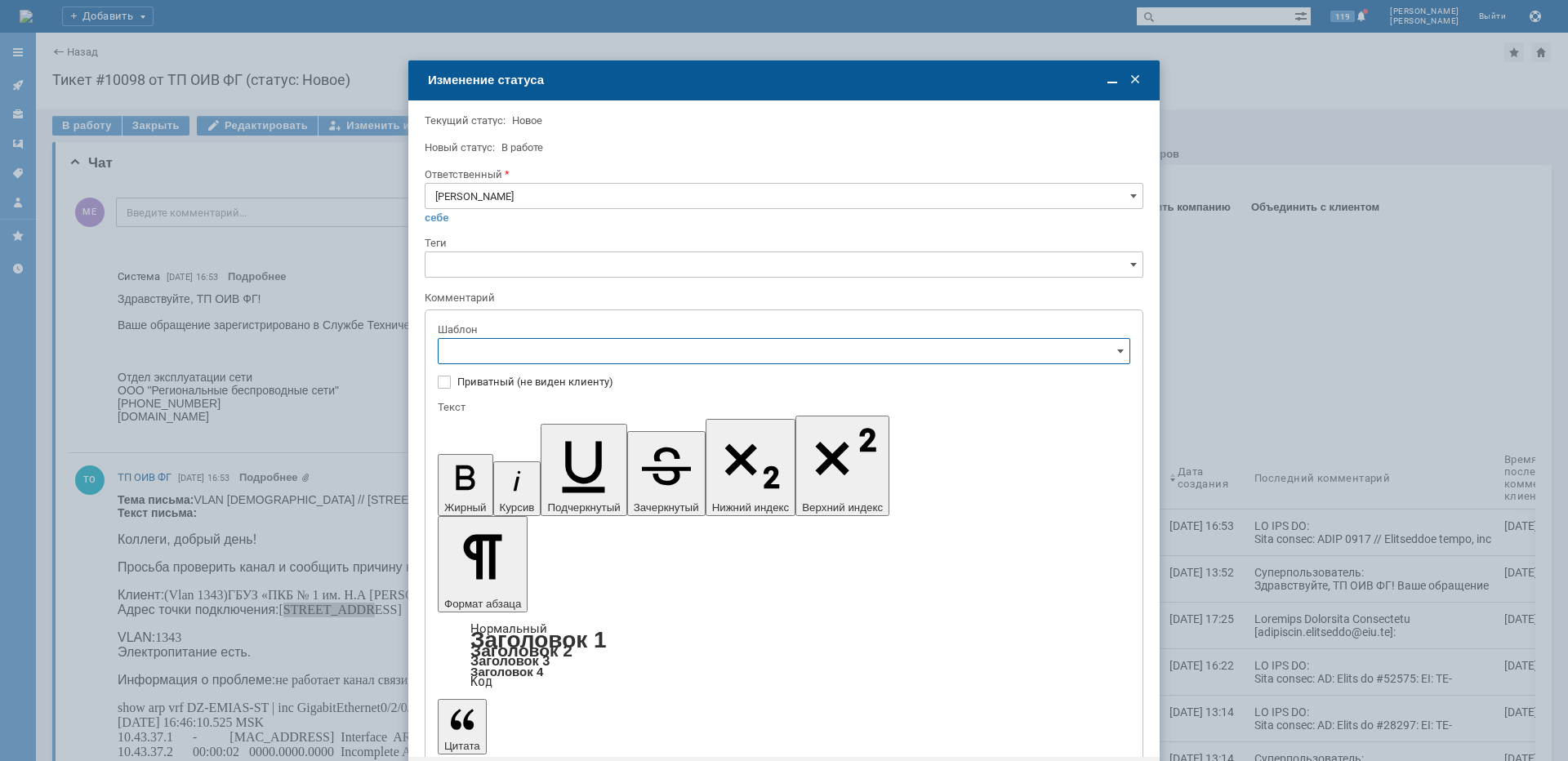
click at [625, 474] on div "[операторы] Недоступно оборудование на клиенте" at bounding box center [784, 462] width 691 height 26
type input "[операторы] Недоступно оборудование на клиенте"
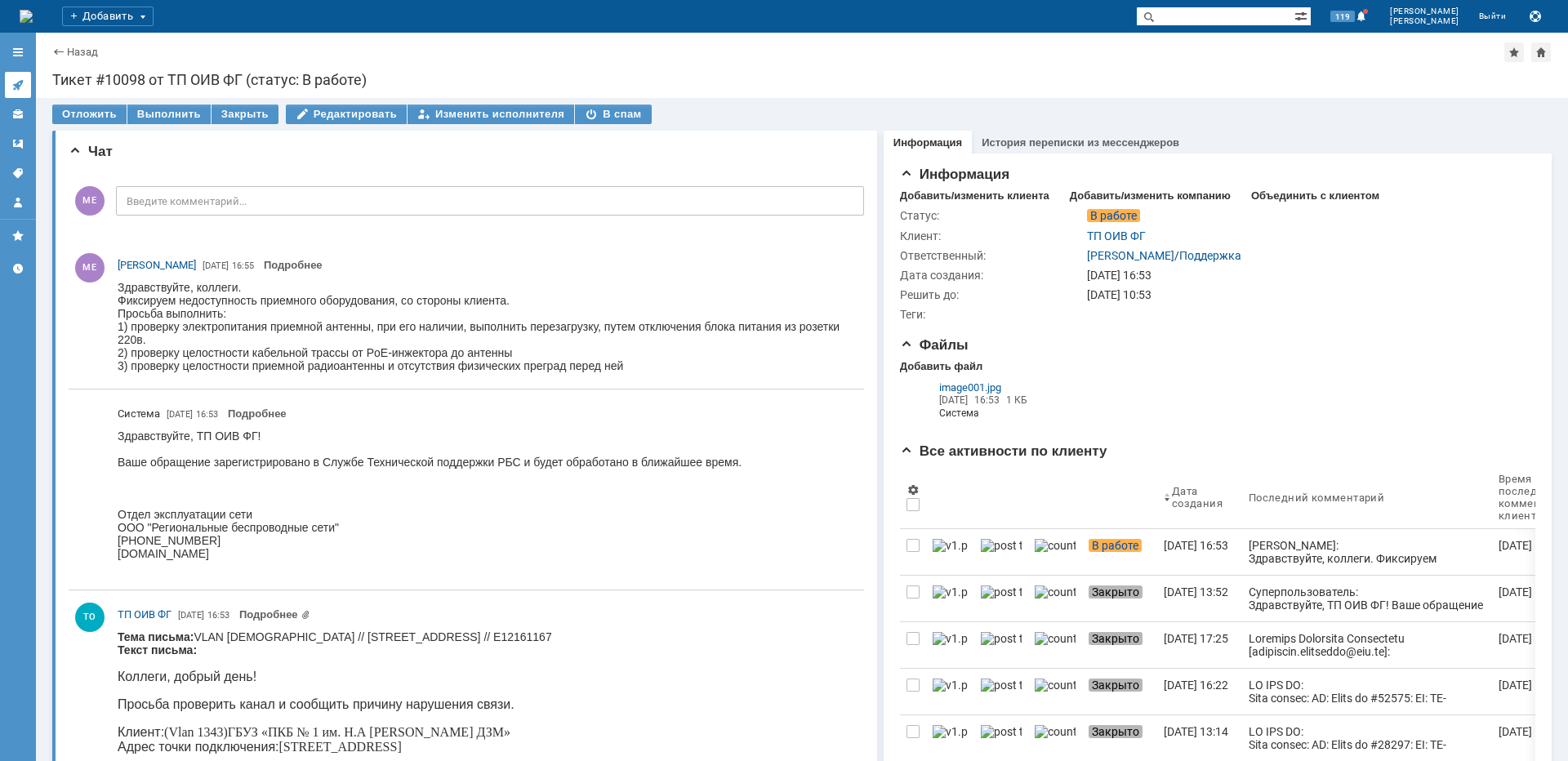
click at [17, 80] on icon at bounding box center [18, 84] width 13 height 13
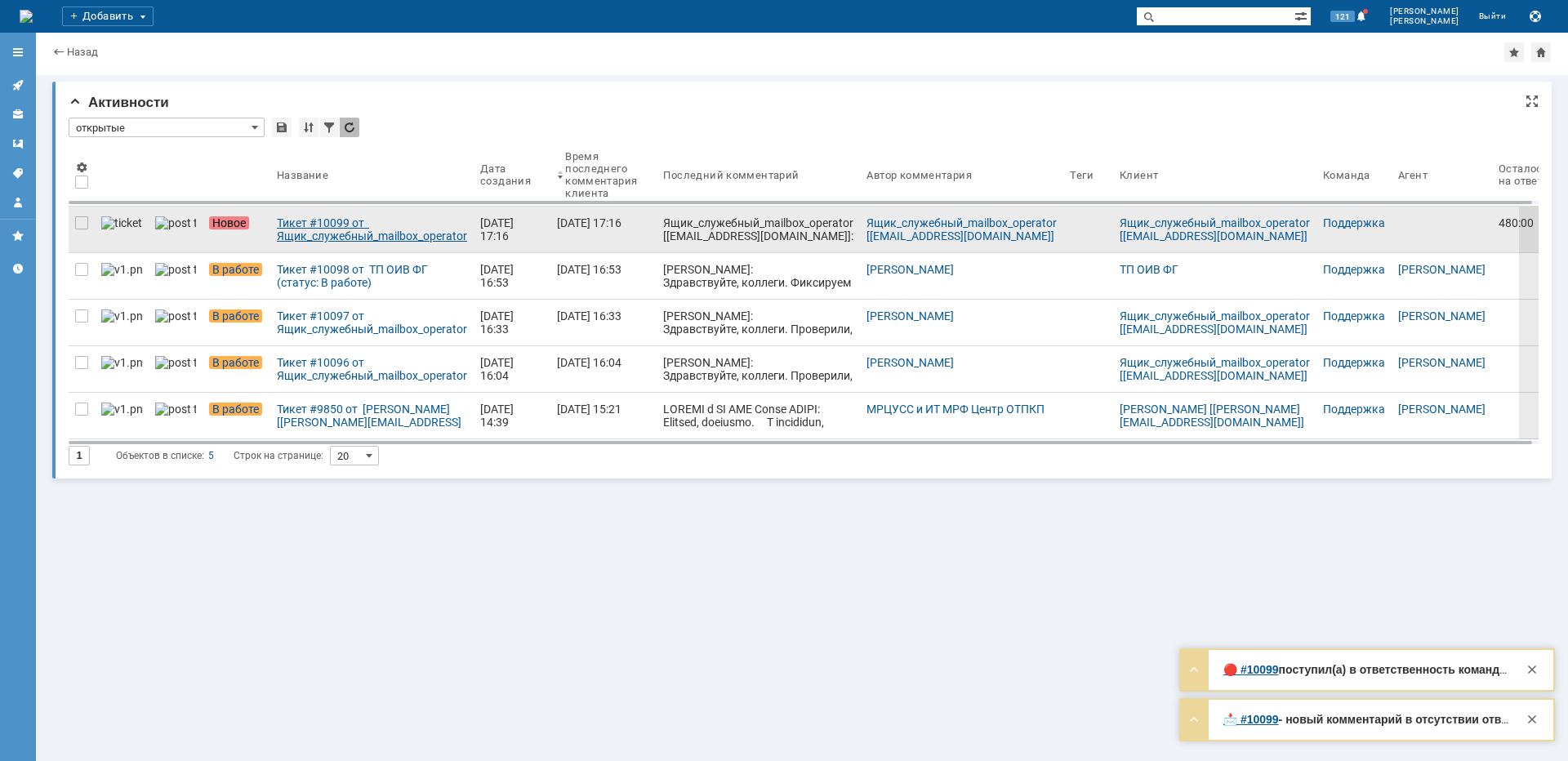
click at [403, 229] on div "Тикет #10099 от Ящик_служебный_mailbox_operator [[EMAIL_ADDRESS][DOMAIN_NAME]] …" at bounding box center [372, 230] width 190 height 26
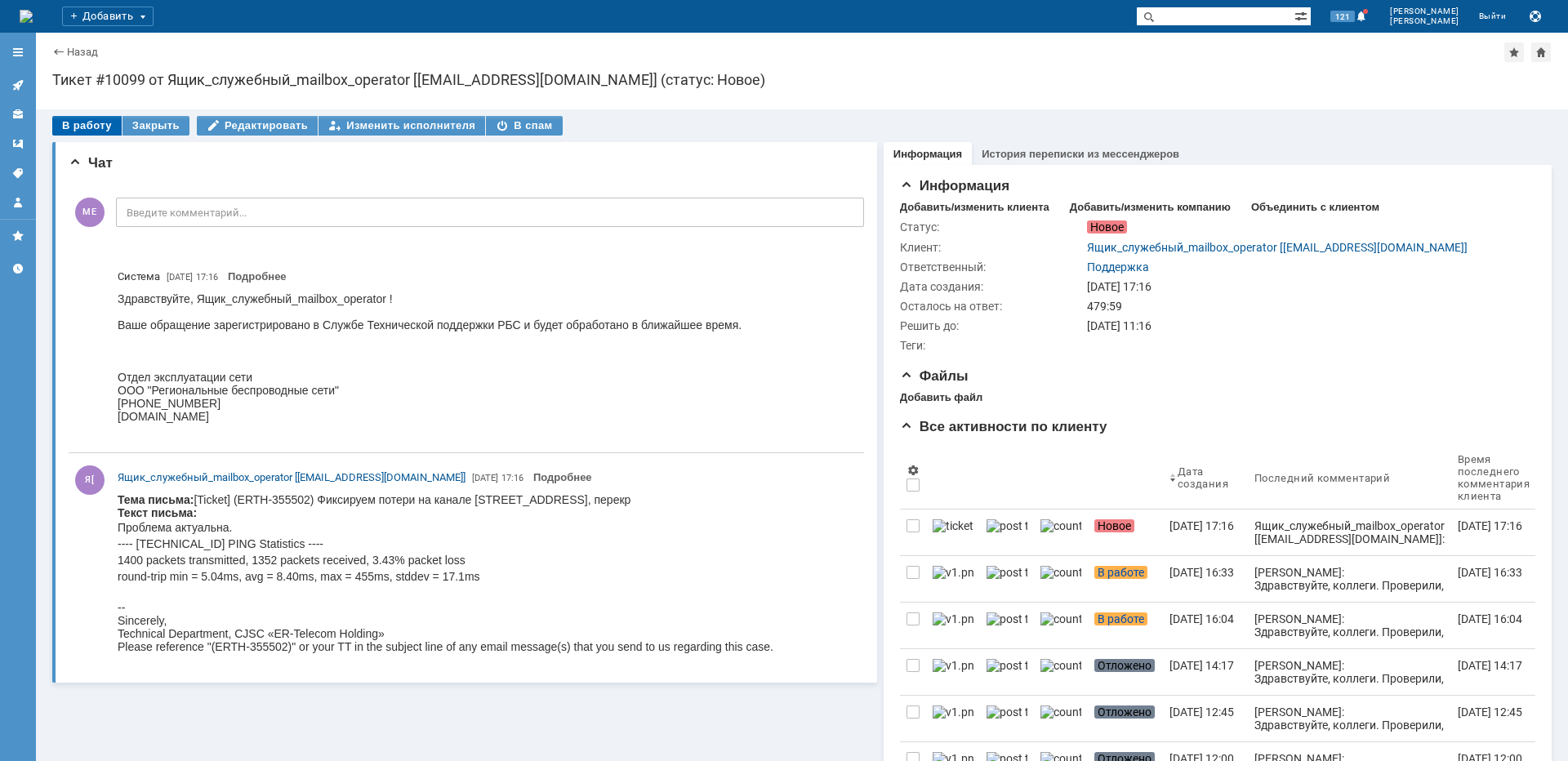
click at [63, 120] on div "В работу" at bounding box center [87, 126] width 69 height 20
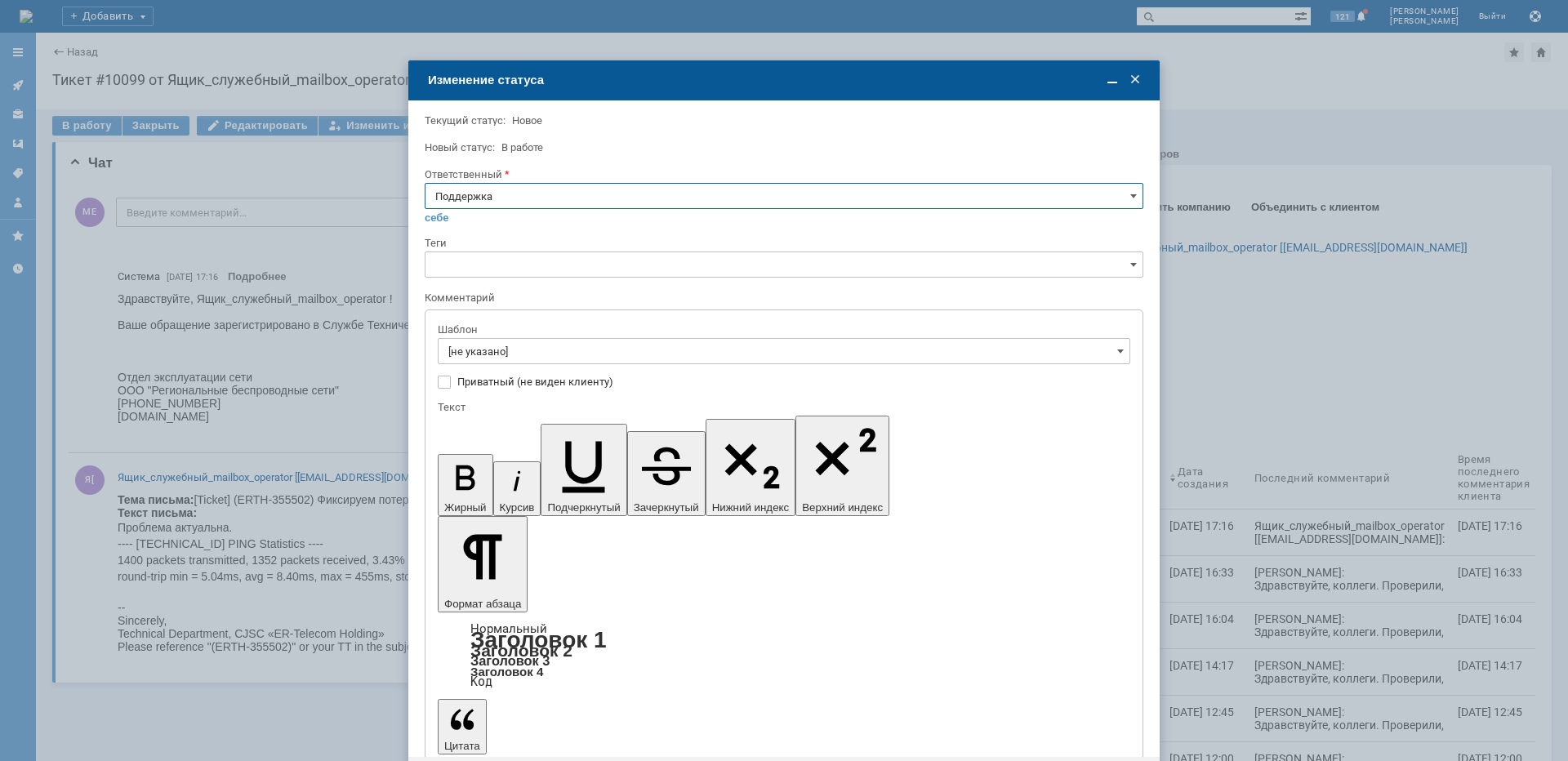
click at [456, 198] on input "Поддержка" at bounding box center [784, 196] width 719 height 26
click at [472, 354] on span "[PERSON_NAME]" at bounding box center [784, 360] width 698 height 13
type input "[PERSON_NAME]"
click at [470, 351] on input "[не указано]" at bounding box center [784, 351] width 693 height 26
type input "[PERSON_NAME]"
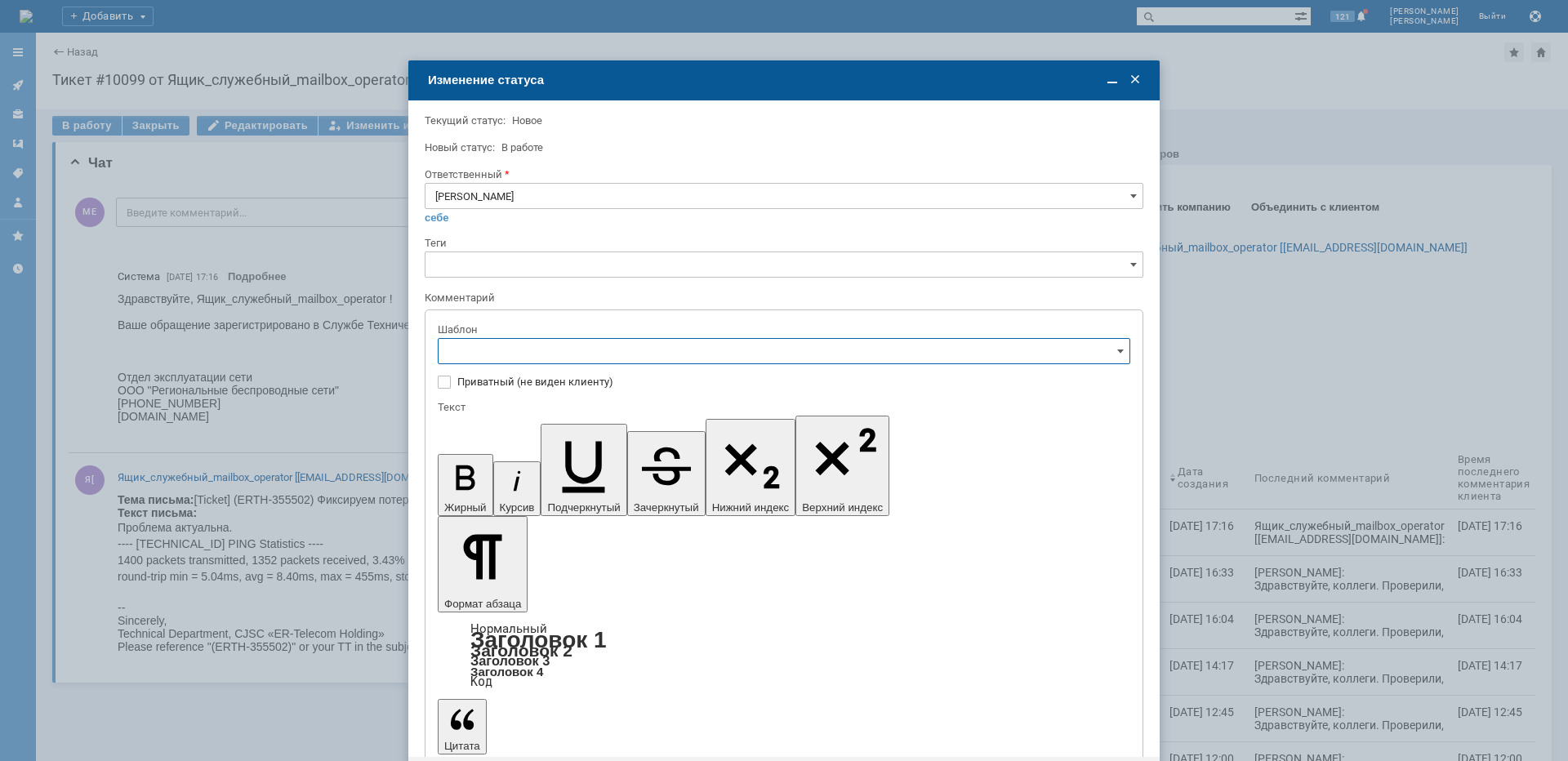
scroll to position [318, 0]
click at [576, 393] on span "[операторы] штатно потерь нет" at bounding box center [784, 386] width 671 height 13
type input "[операторы] штатно потерь нет"
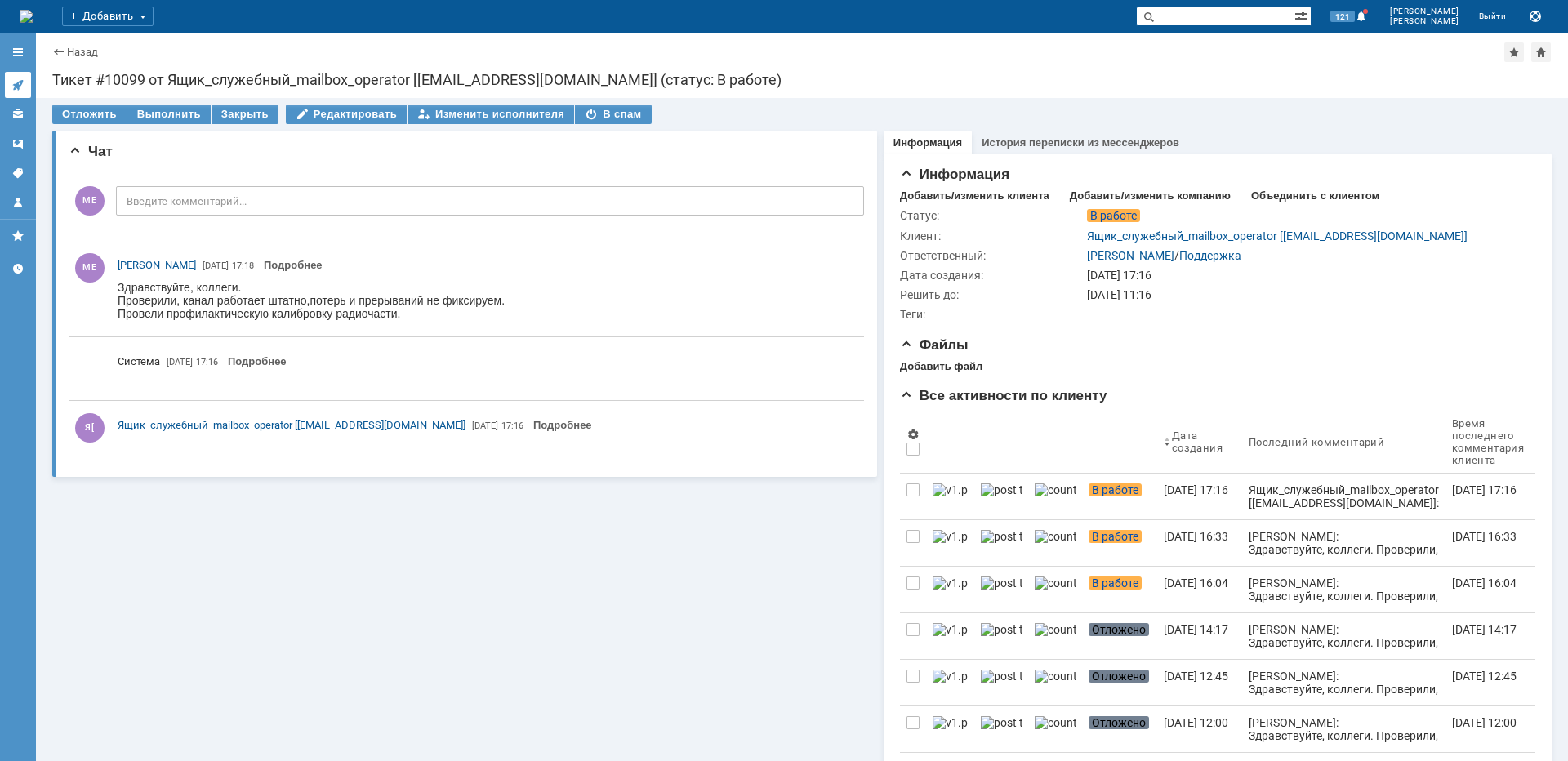
click at [24, 85] on icon at bounding box center [18, 84] width 13 height 13
